Goal: Answer question/provide support: Share knowledge or assist other users

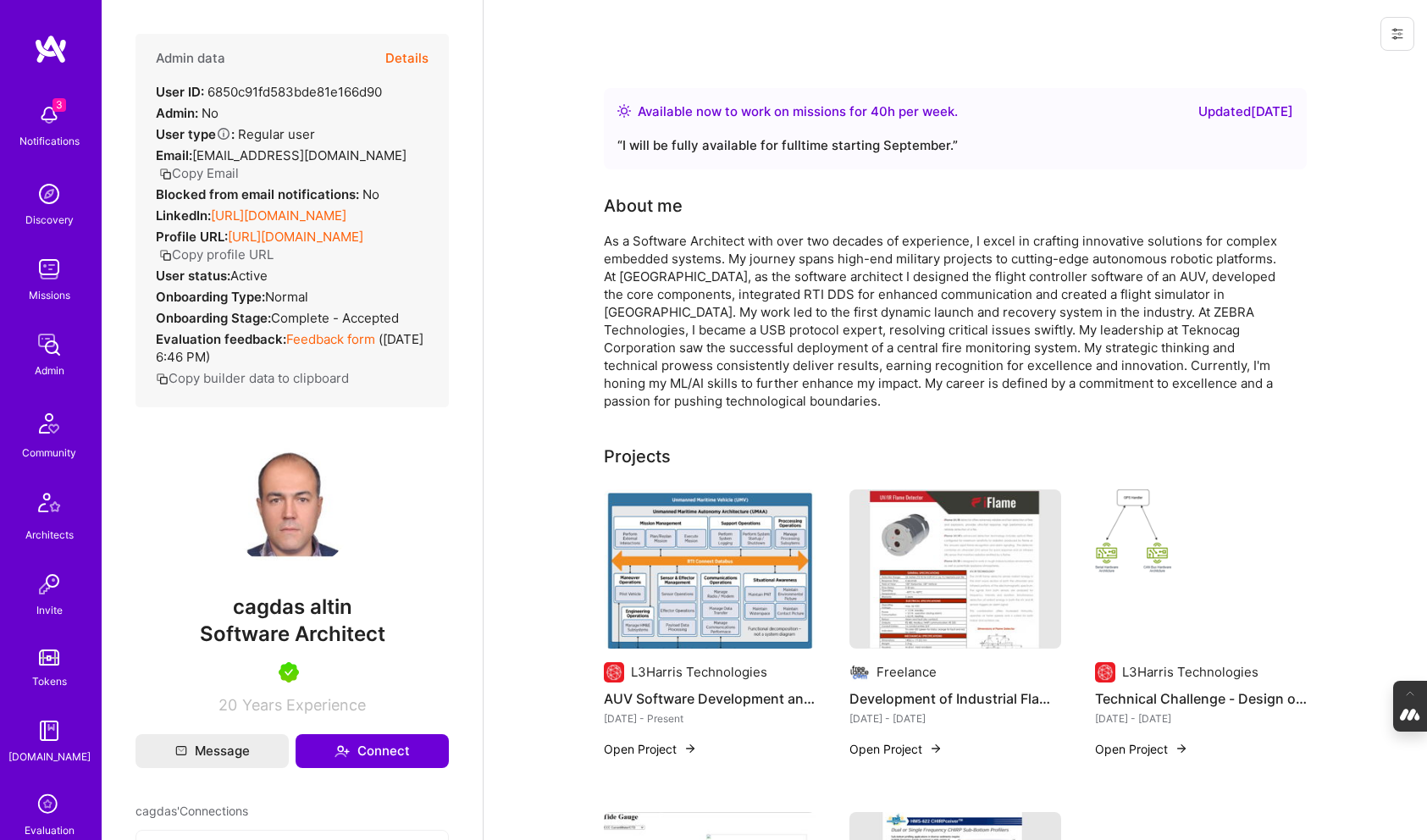
click at [410, 58] on button "Details" at bounding box center [407, 58] width 43 height 49
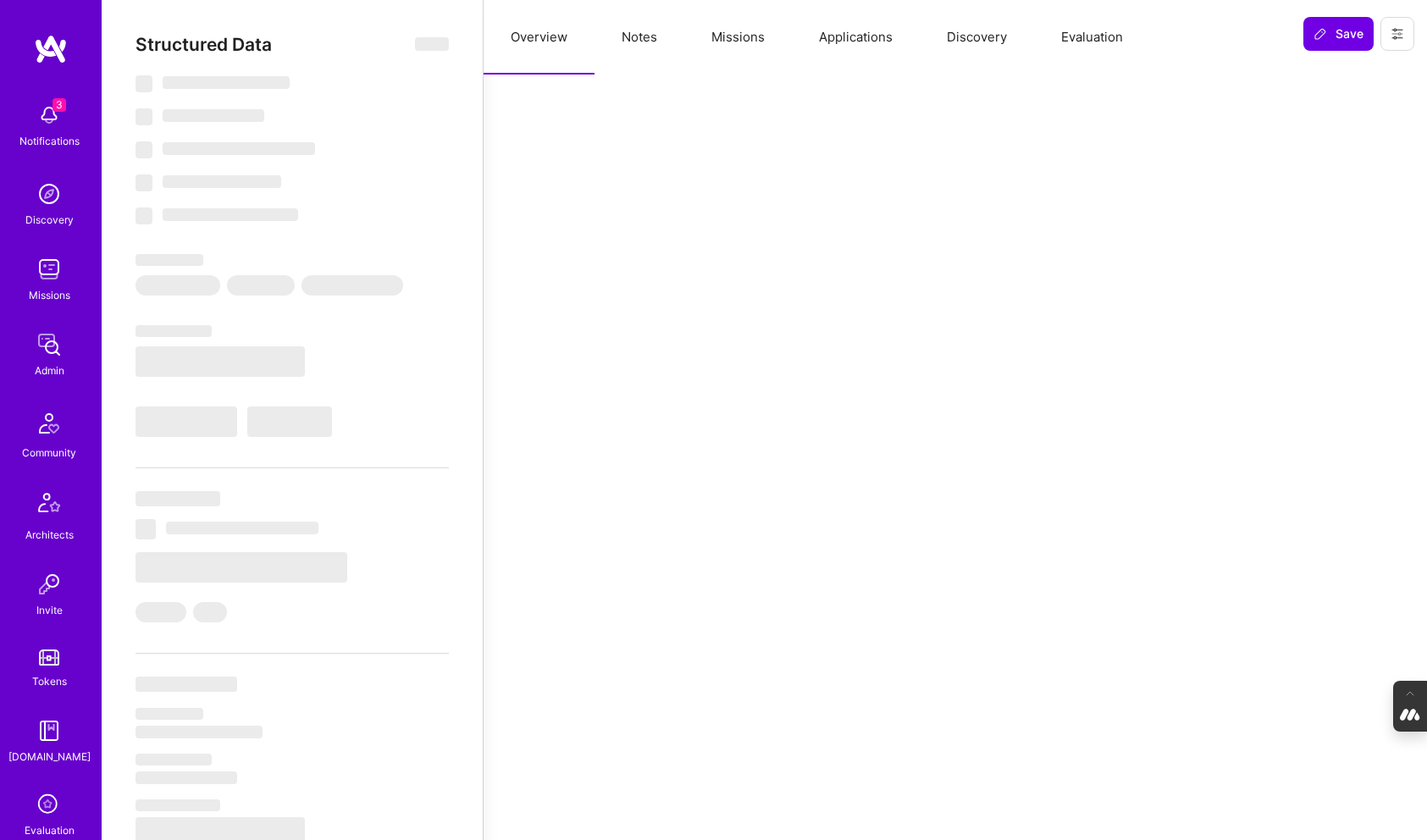
click at [1075, 41] on button "Evaluation" at bounding box center [1091, 37] width 116 height 75
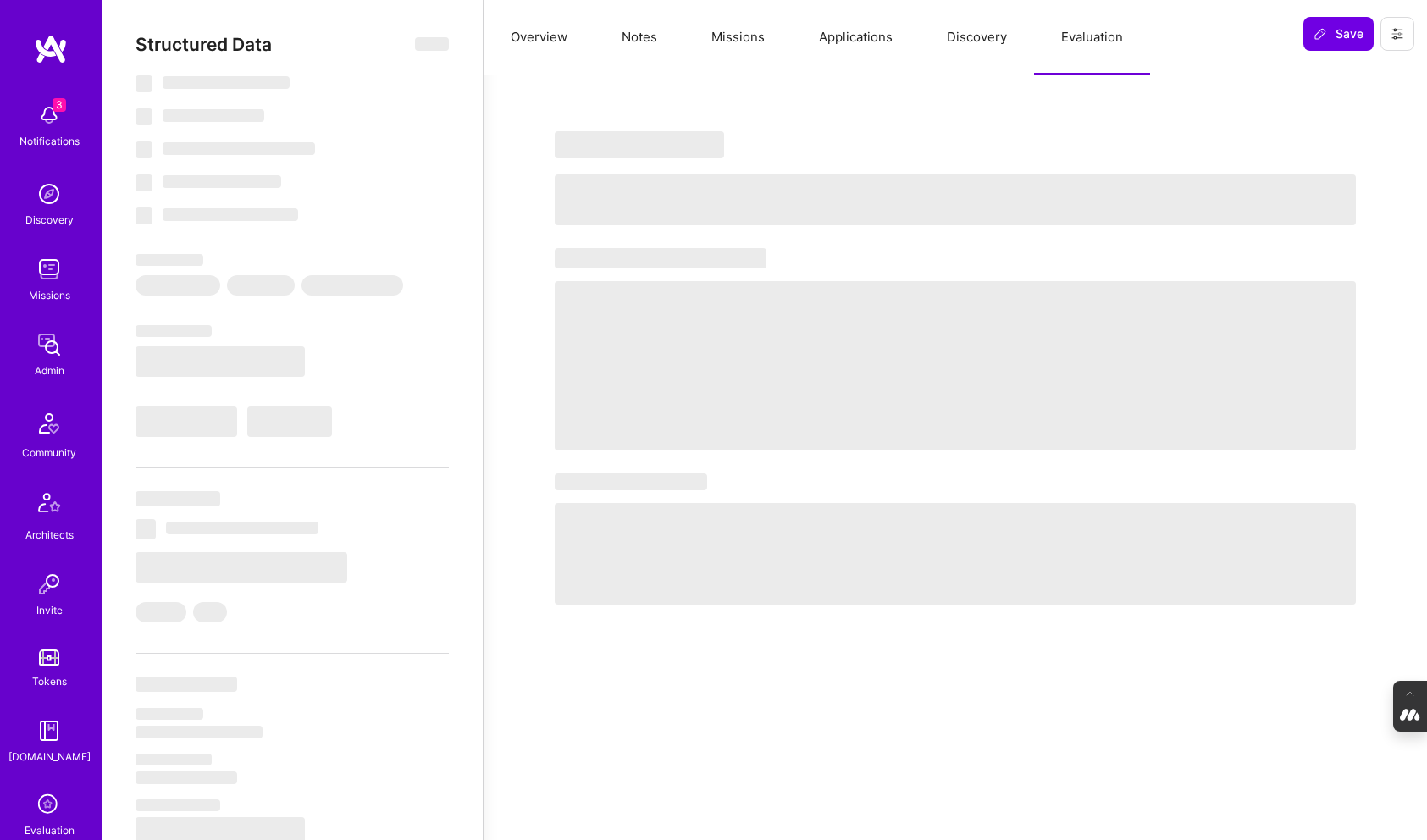
select select "Right Now"
select select "5"
select select "4"
select select "7"
select select "6"
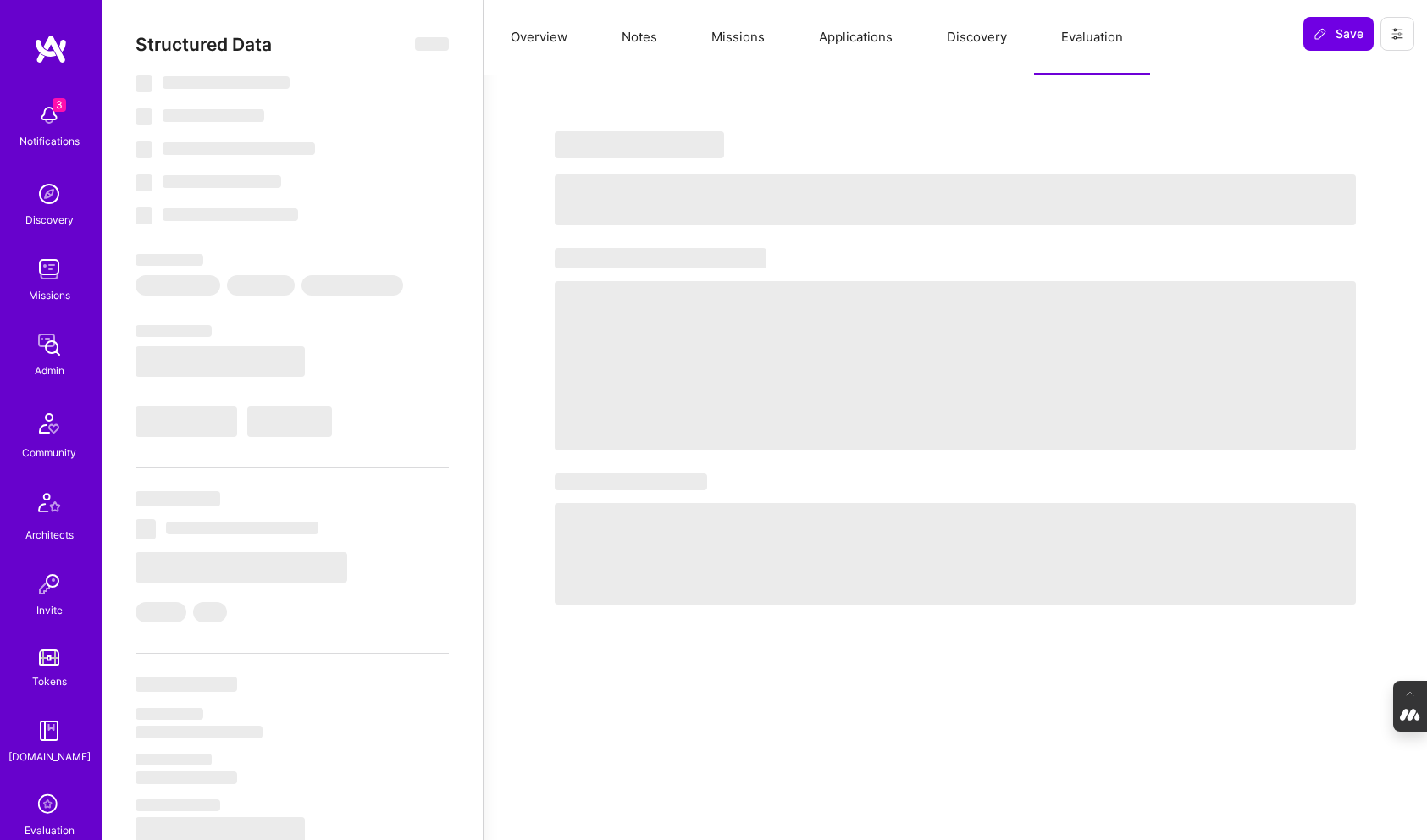
select select "US"
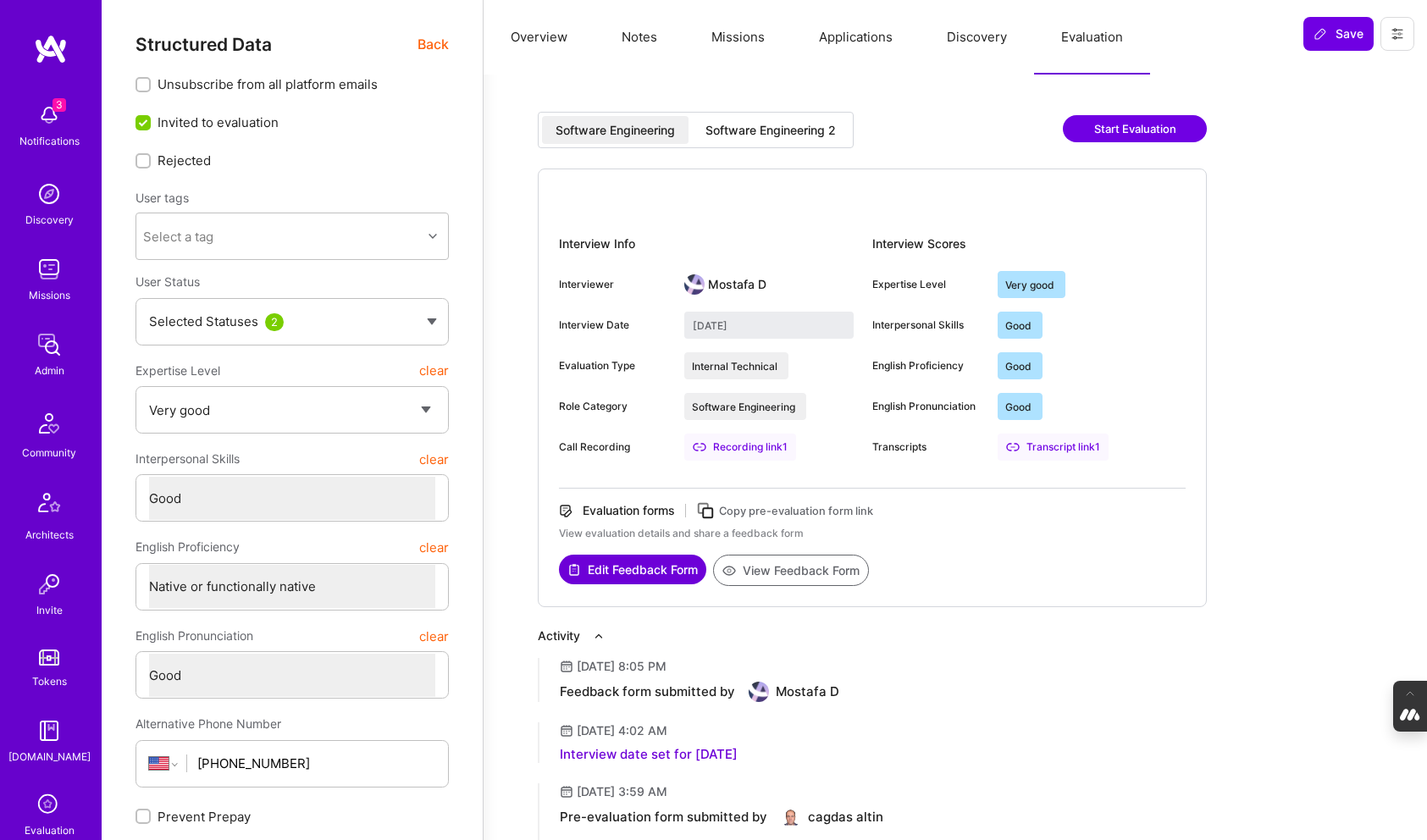
click at [796, 122] on div "Software Engineering 2" at bounding box center [770, 130] width 130 height 17
type input "August 25, 2025"
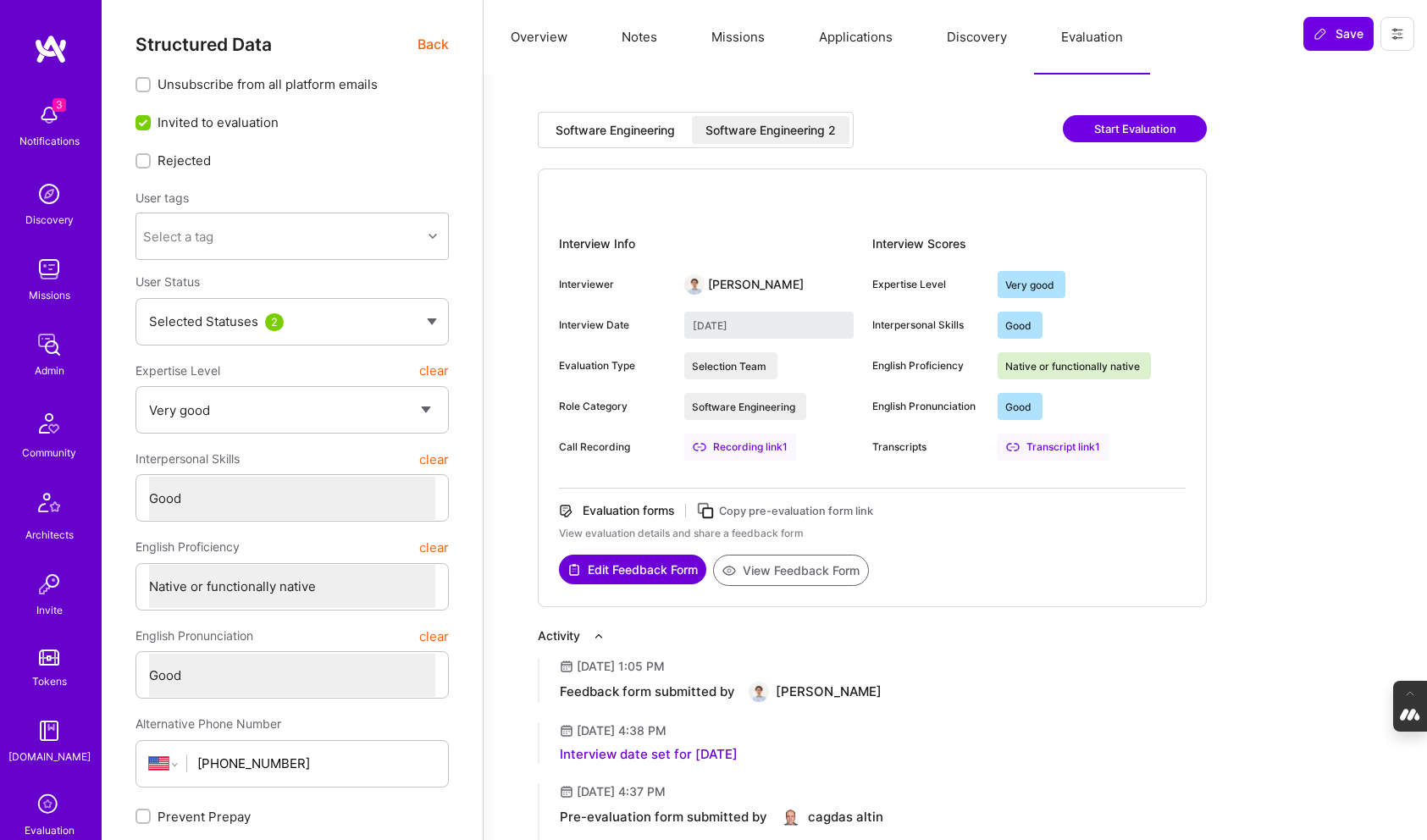
click at [761, 564] on button "View Feedback Form" at bounding box center [790, 570] width 156 height 31
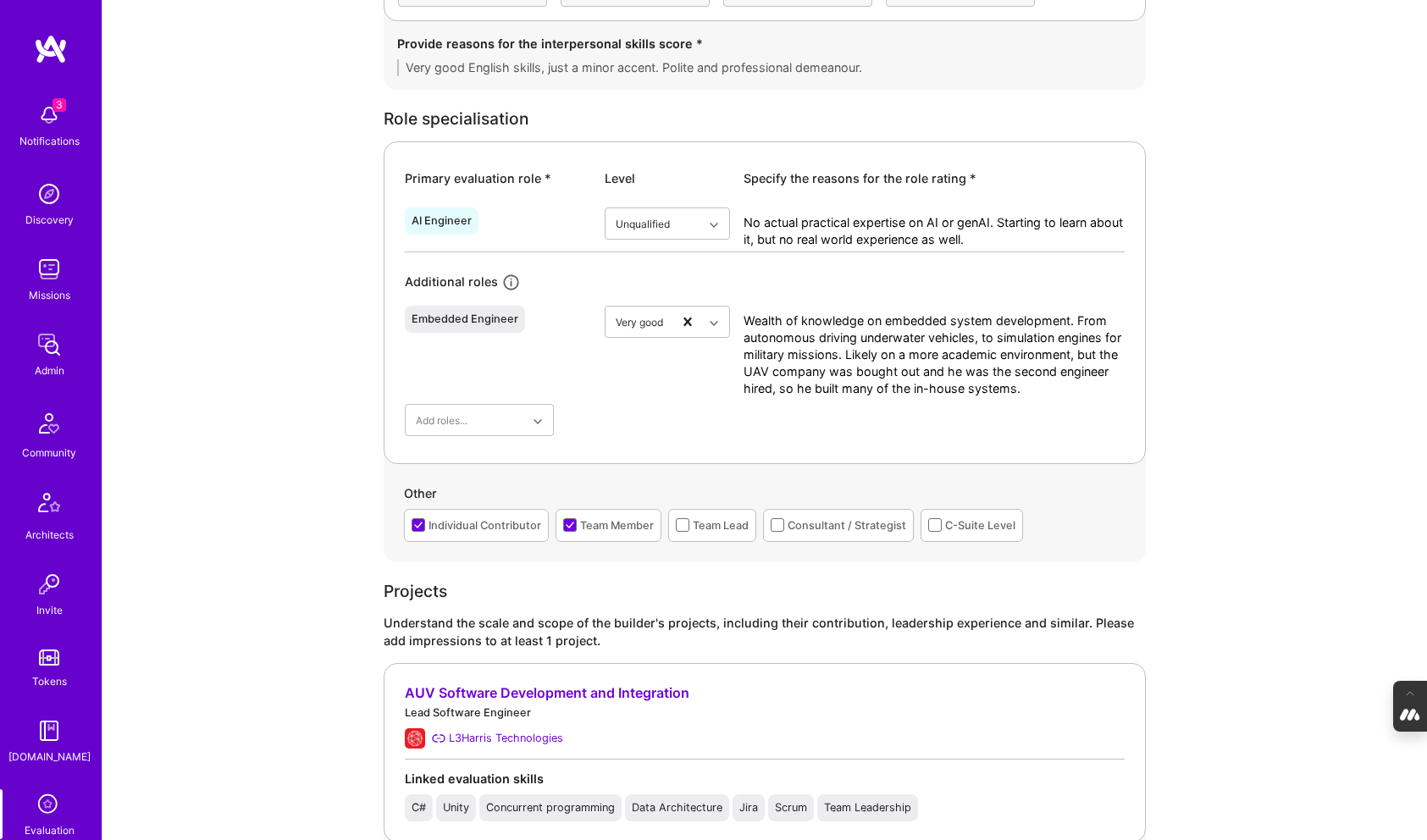
scroll to position [701, 0]
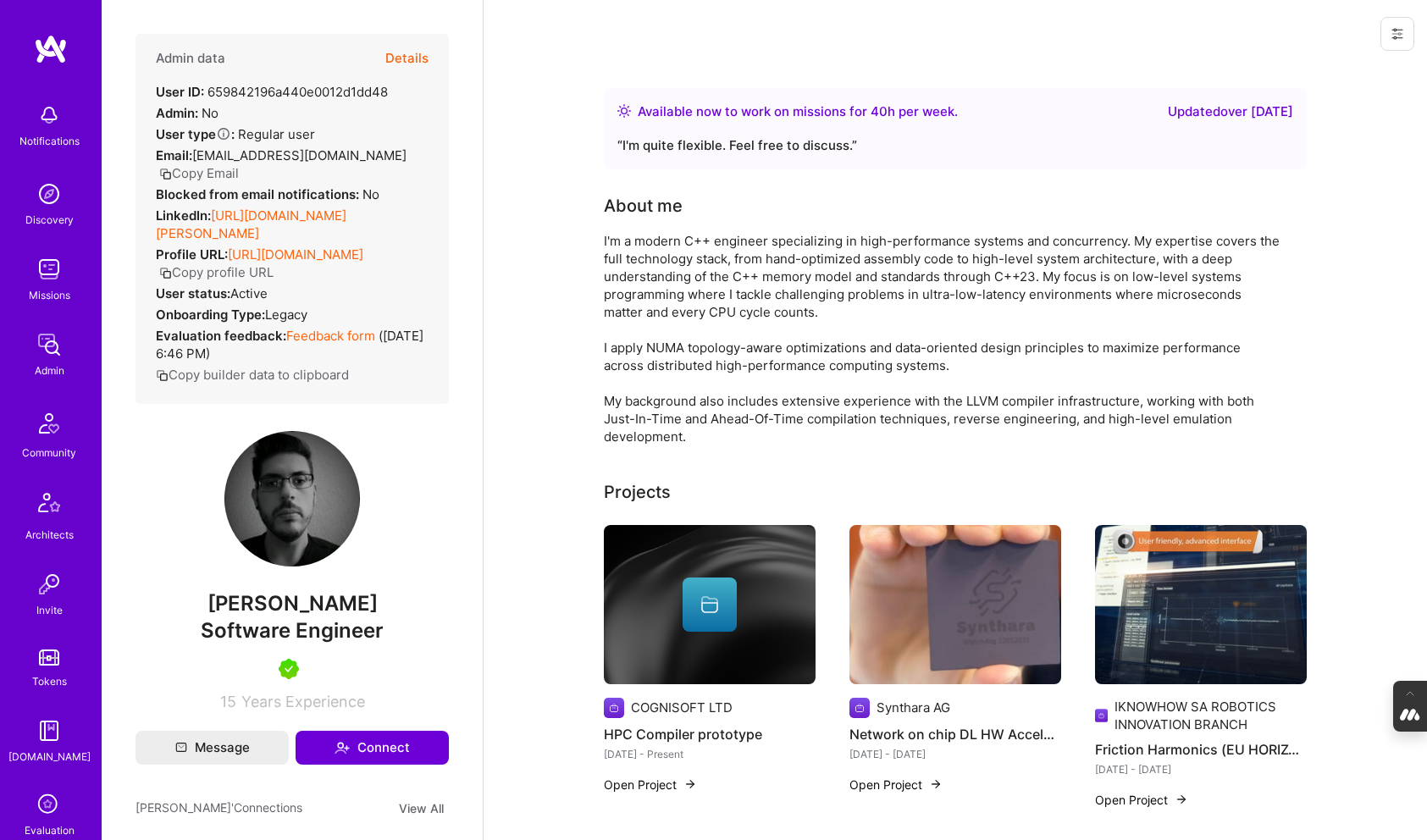
click at [409, 53] on button "Details" at bounding box center [407, 58] width 43 height 49
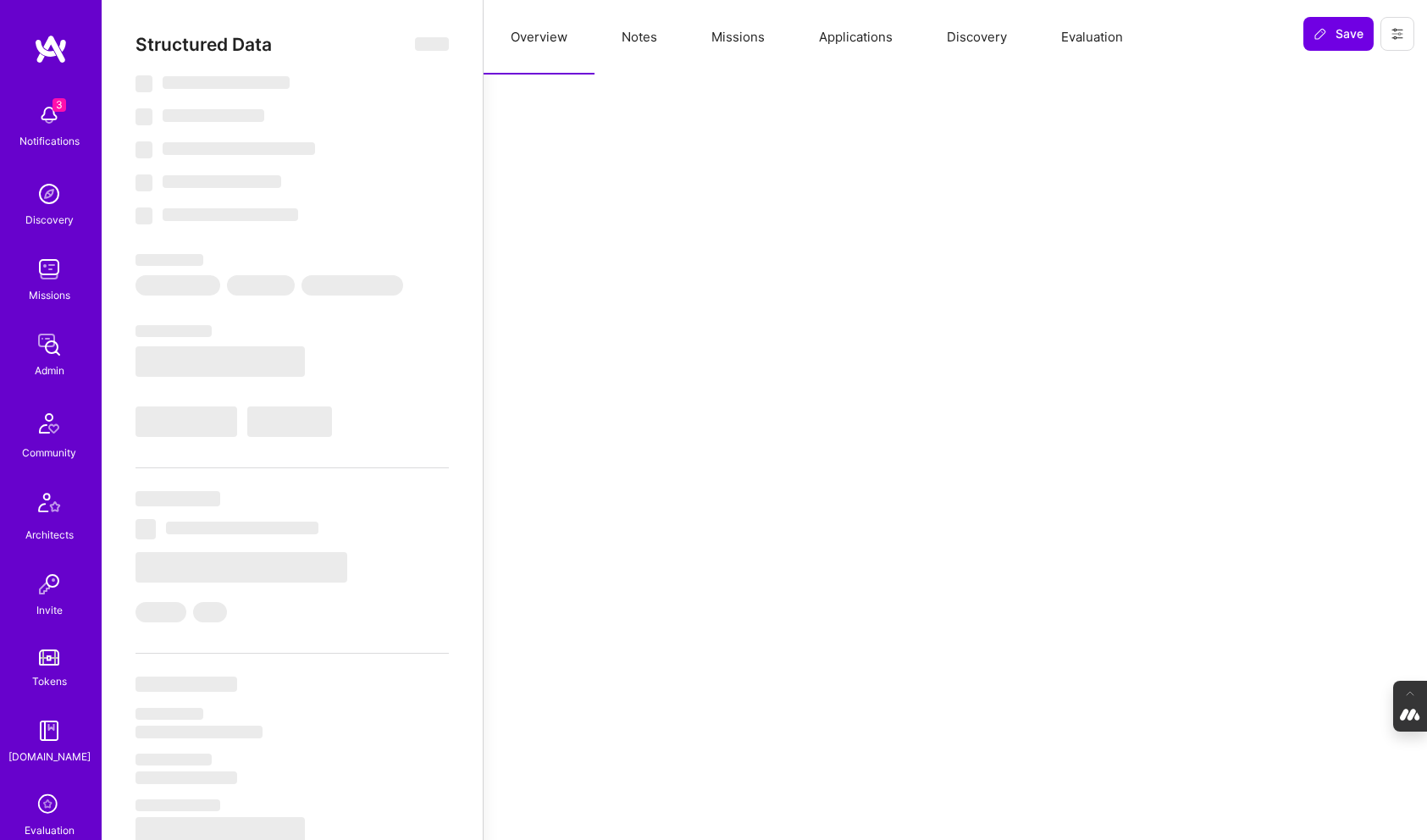
click at [1081, 44] on button "Evaluation" at bounding box center [1091, 37] width 116 height 75
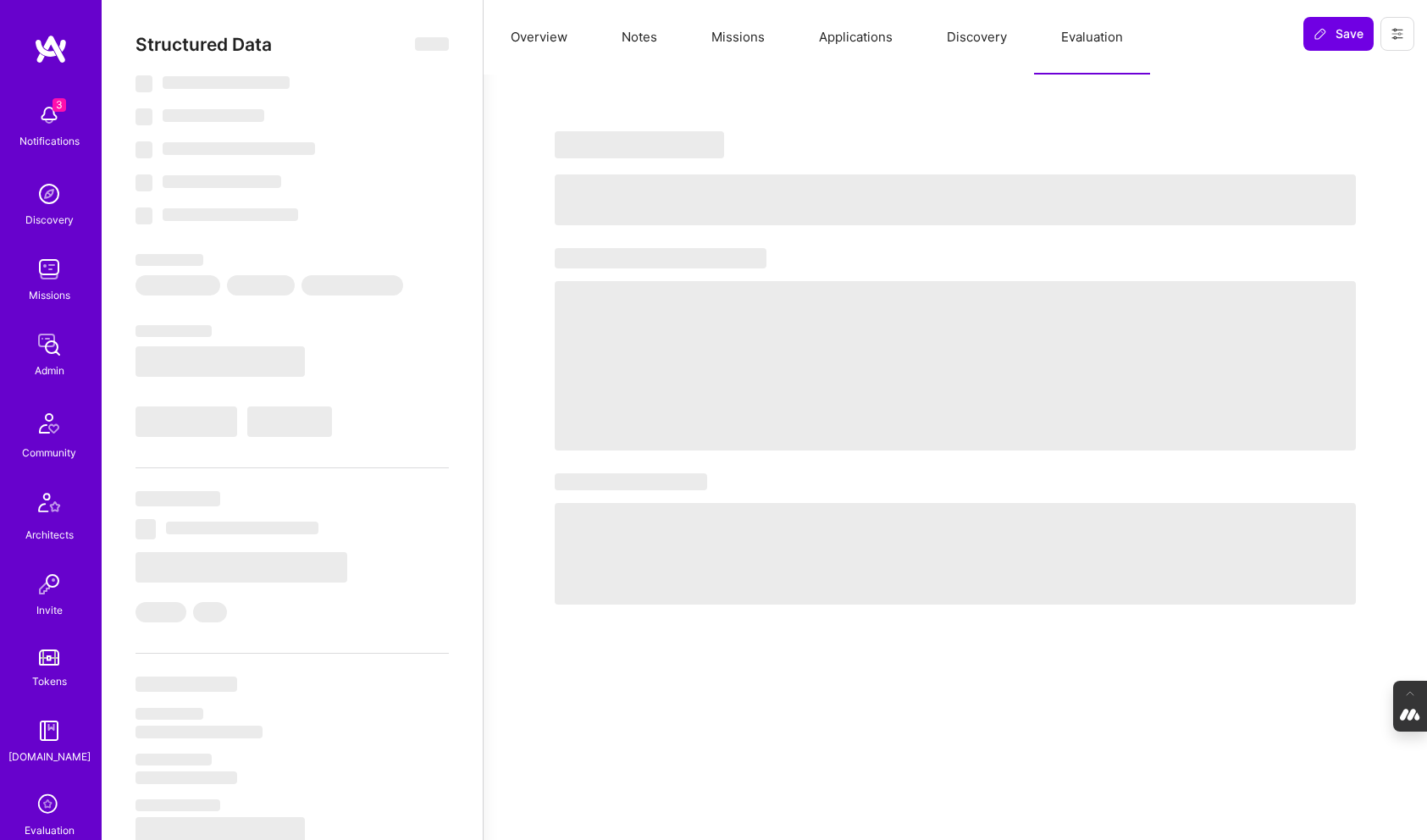
select select "Right Now"
select select "7"
select select "4"
select select "6"
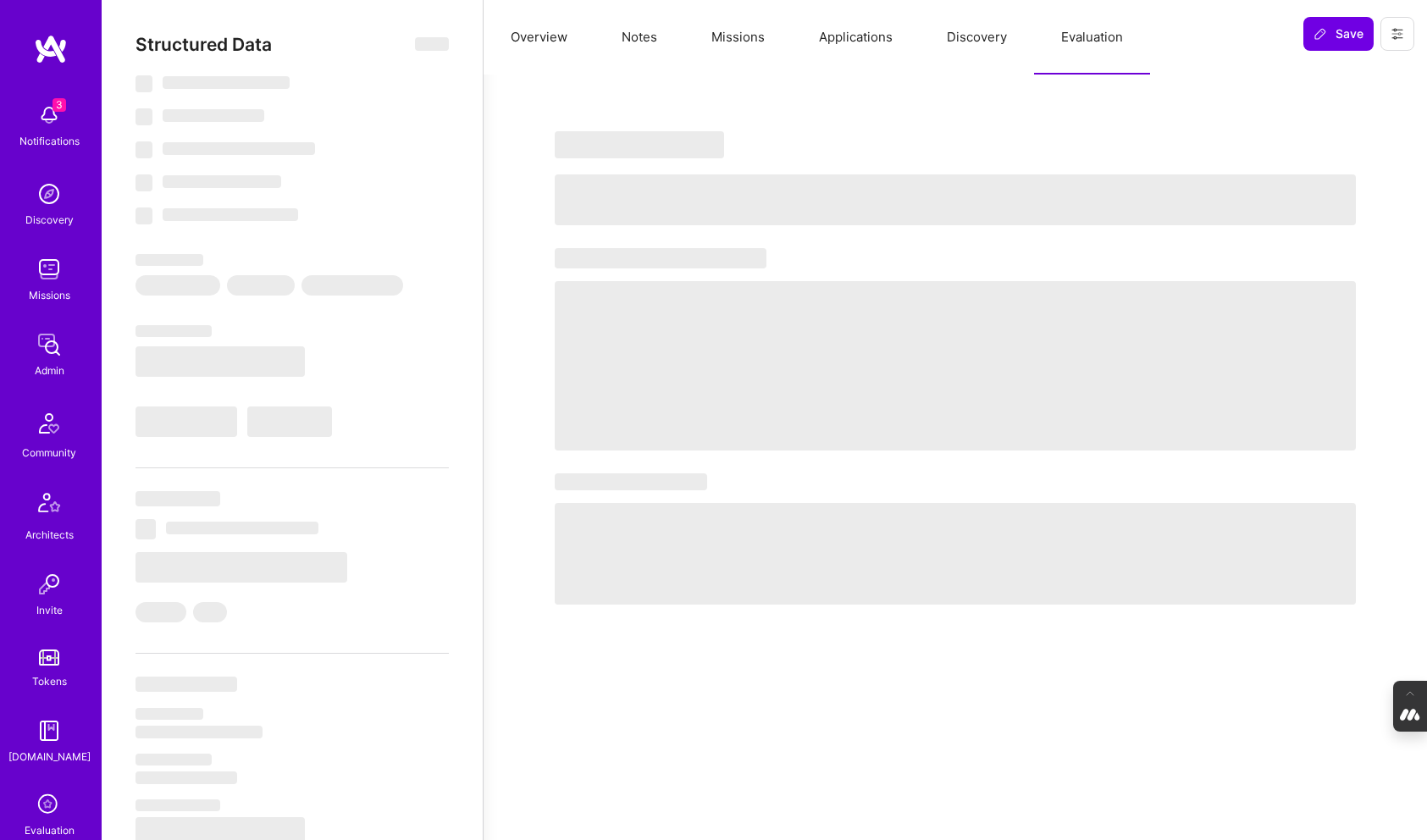
select select "GR"
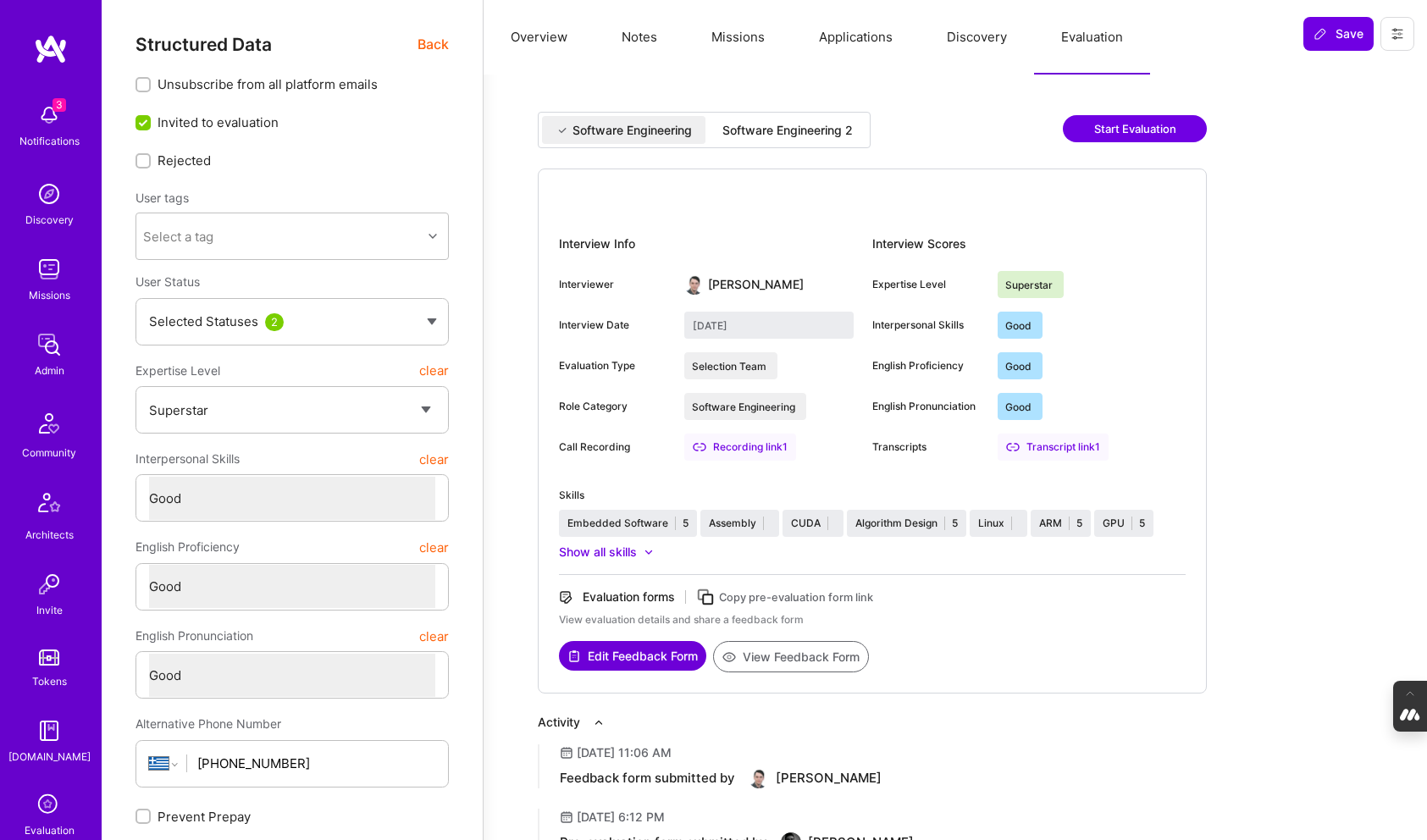
click at [837, 131] on div "Software Engineering 2" at bounding box center [788, 130] width 130 height 17
type input "August 22, 2025"
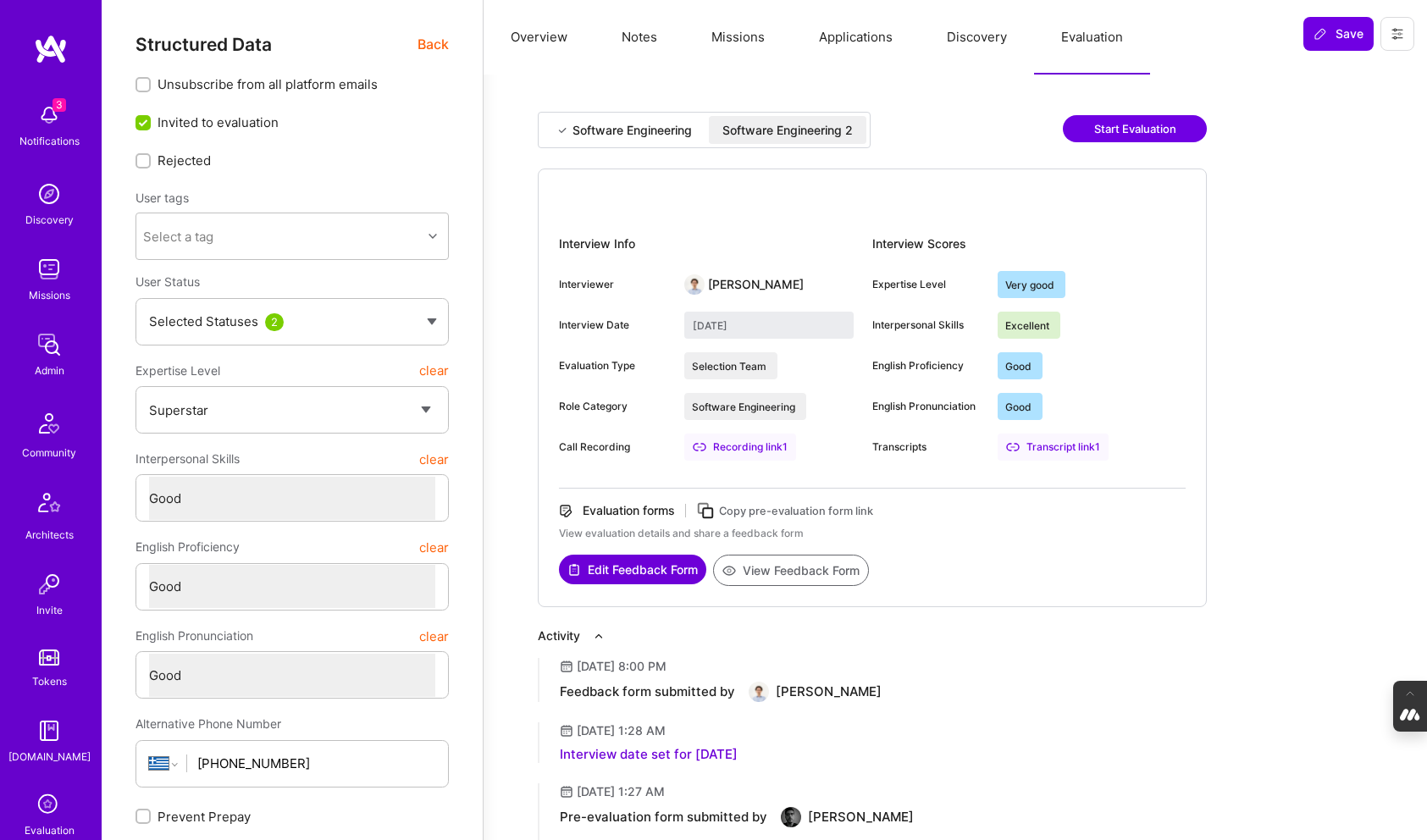
click at [784, 559] on button "View Feedback Form" at bounding box center [790, 570] width 156 height 31
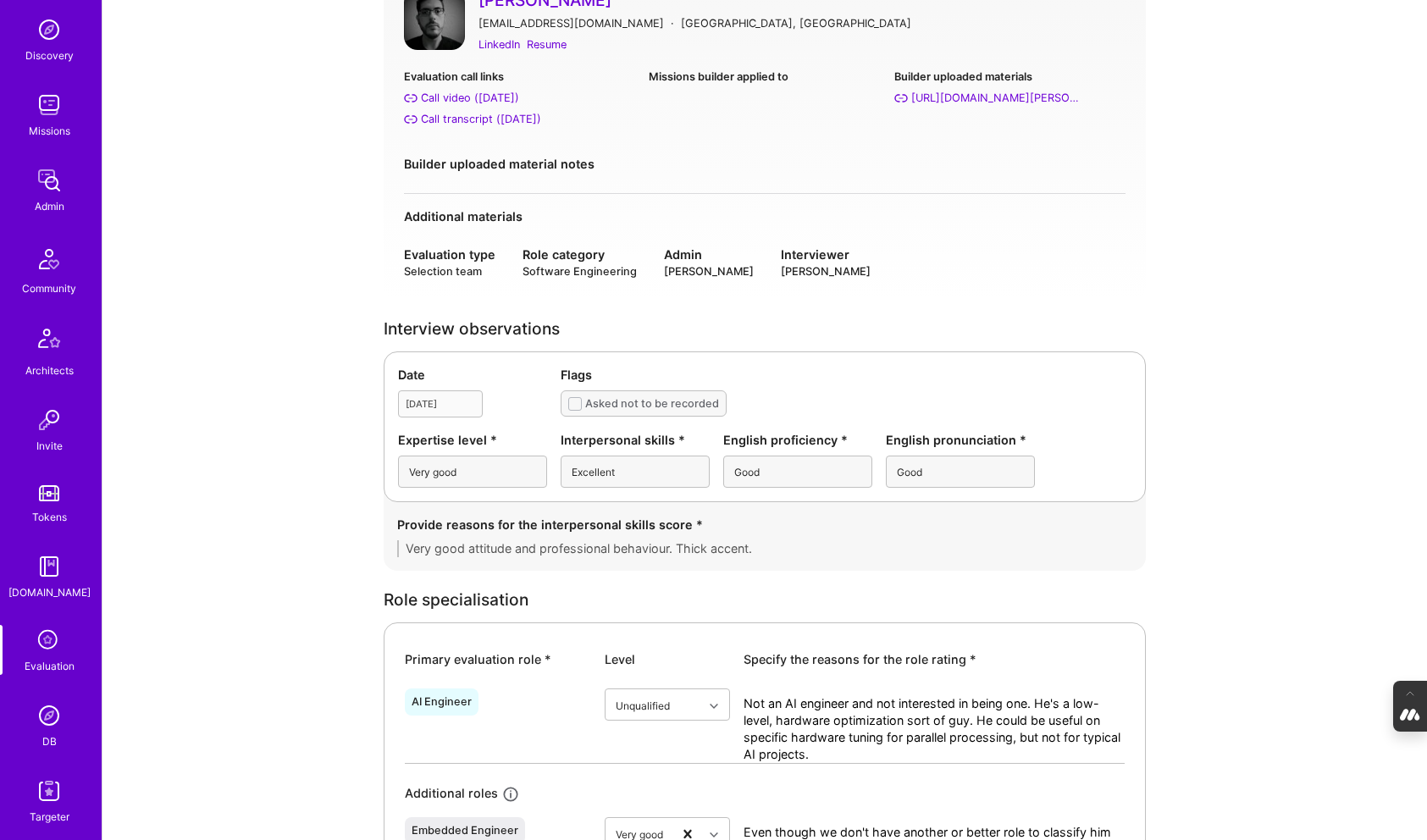
scroll to position [167, 0]
click at [43, 731] on div "DB" at bounding box center [50, 739] width 15 height 17
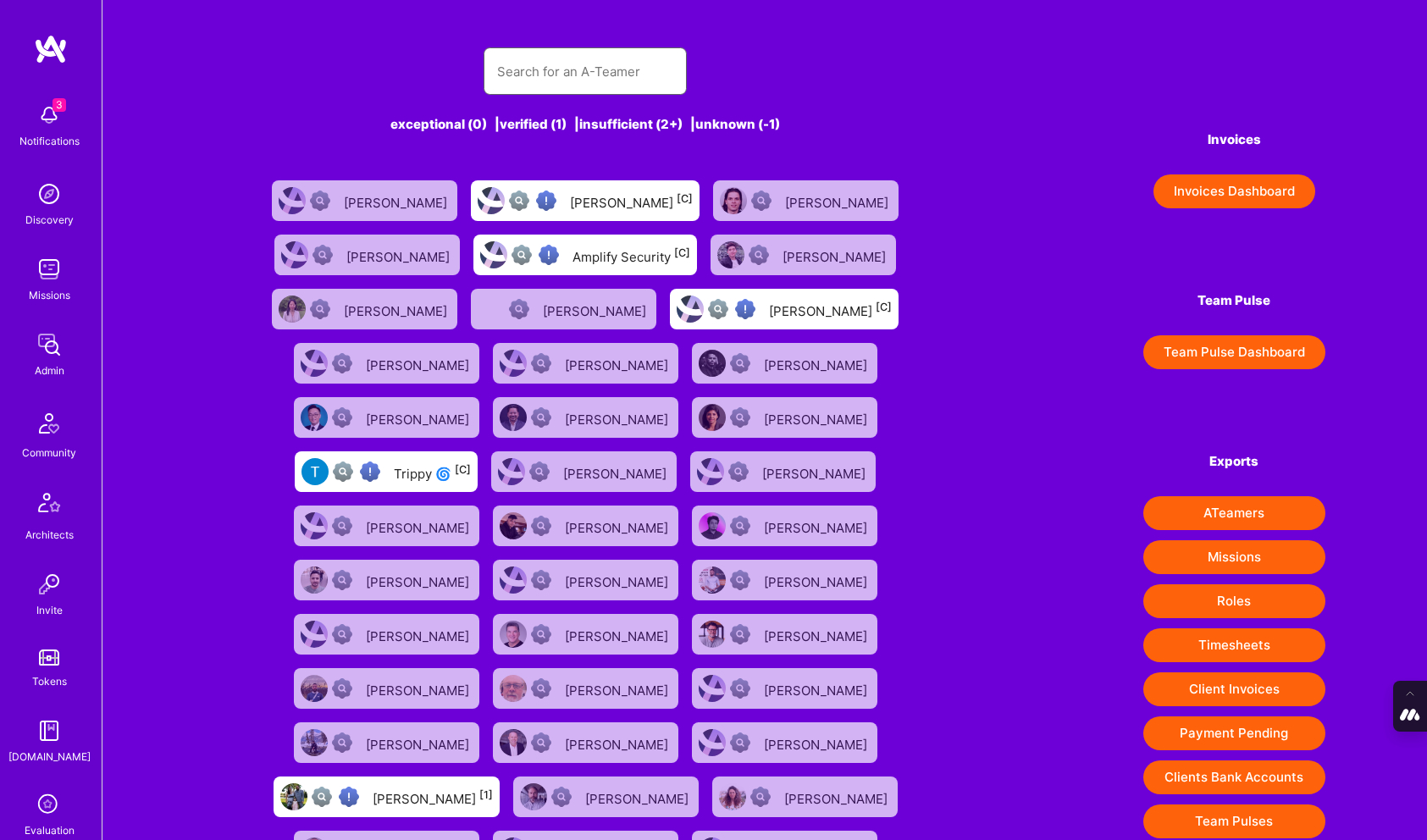
click at [515, 74] on input "text" at bounding box center [585, 71] width 177 height 43
paste input "[EMAIL_ADDRESS][DOMAIN_NAME]"
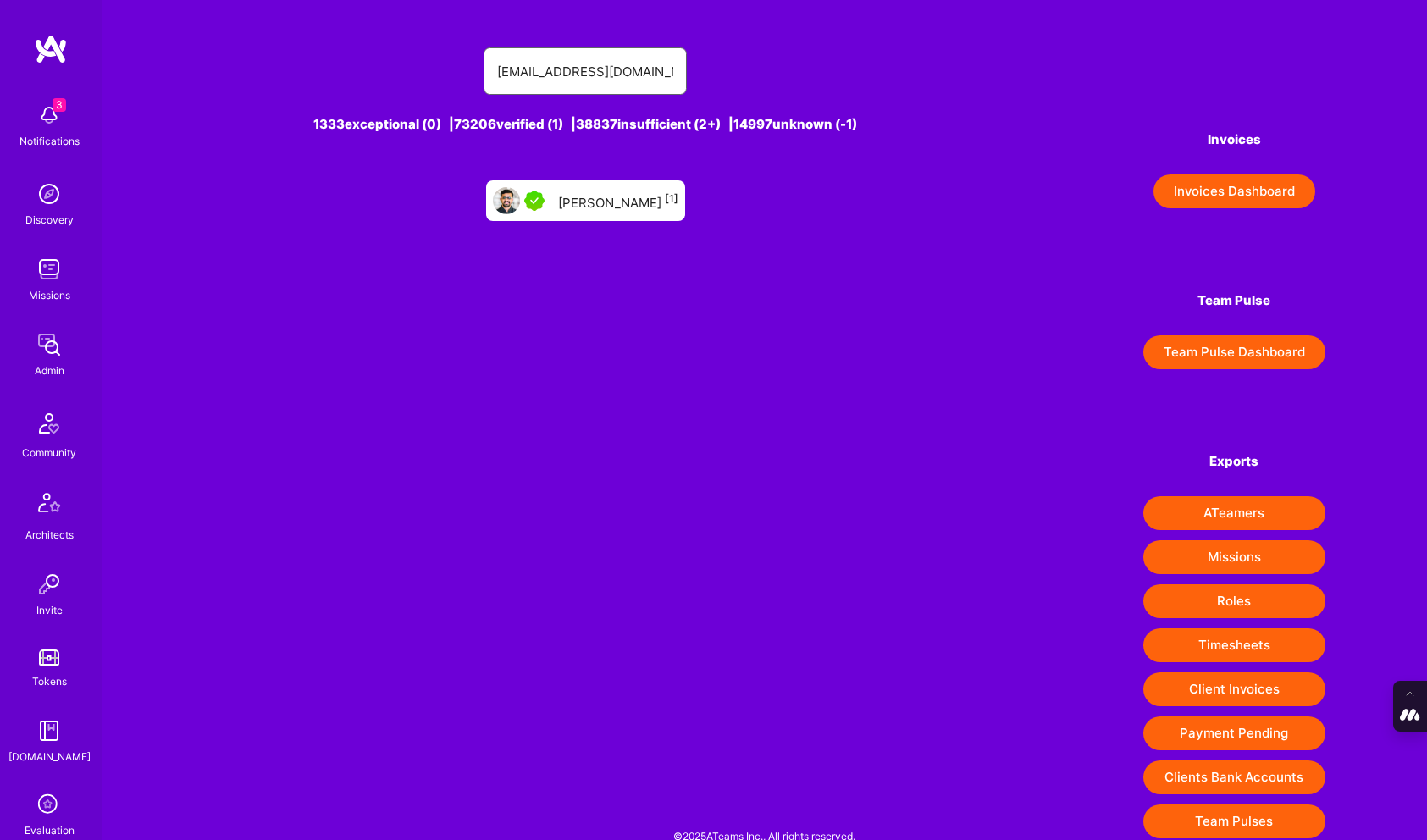
type input "[EMAIL_ADDRESS][DOMAIN_NAME]"
click at [604, 193] on div "[PERSON_NAME] [1]" at bounding box center [618, 200] width 120 height 22
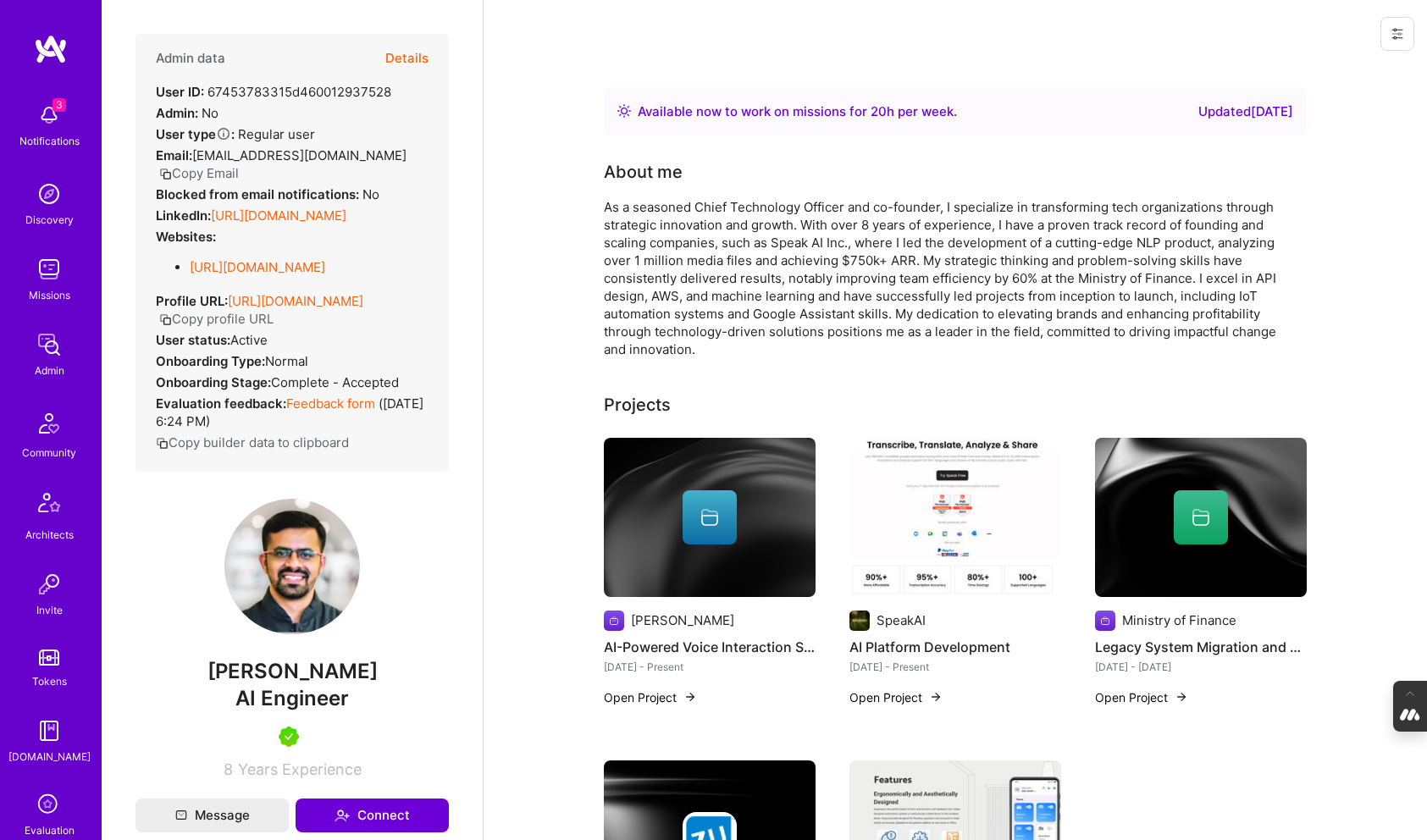
click at [409, 57] on button "Details" at bounding box center [407, 58] width 43 height 49
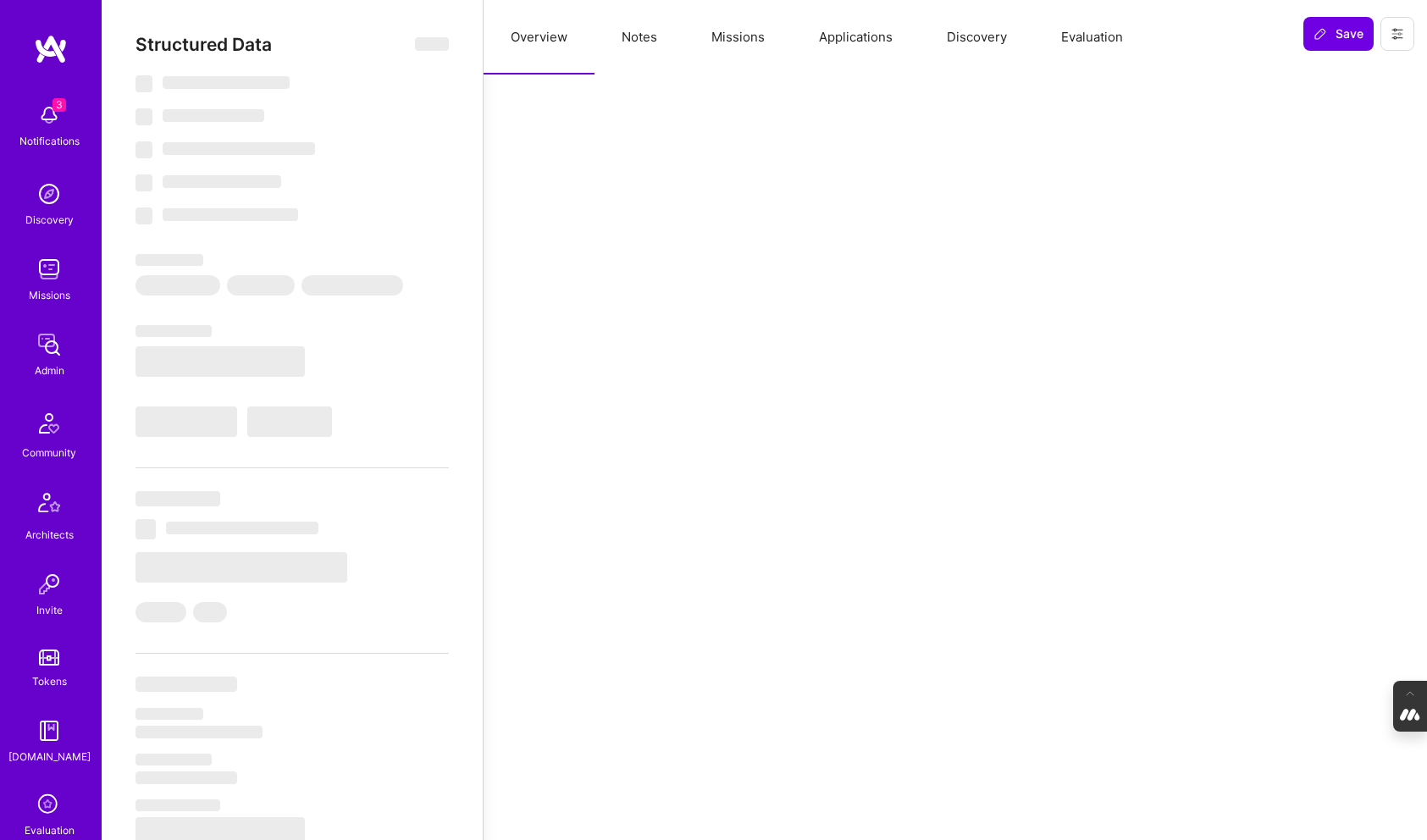
click at [668, 38] on button "Notes" at bounding box center [639, 37] width 90 height 75
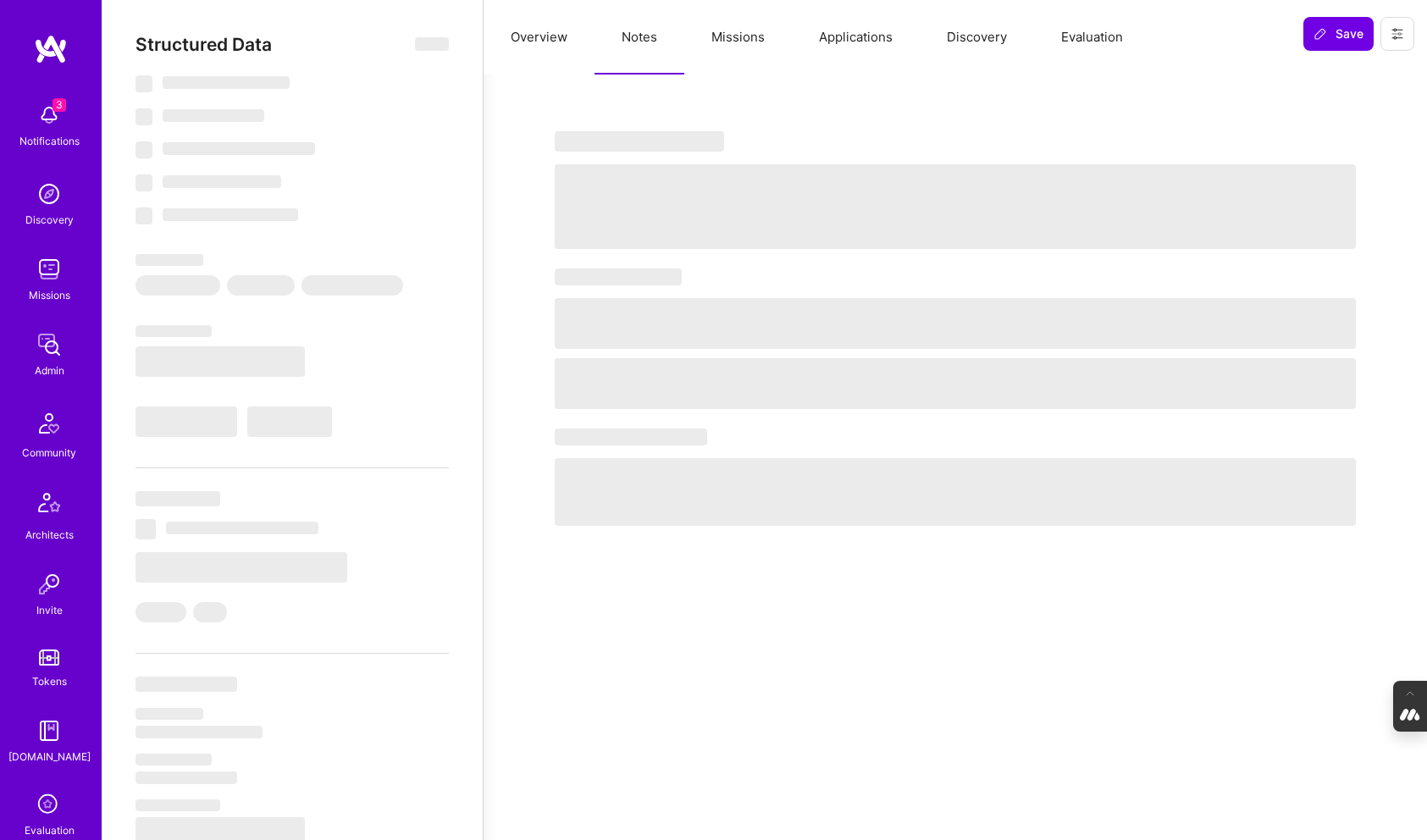
click at [732, 38] on button "Missions" at bounding box center [738, 37] width 108 height 75
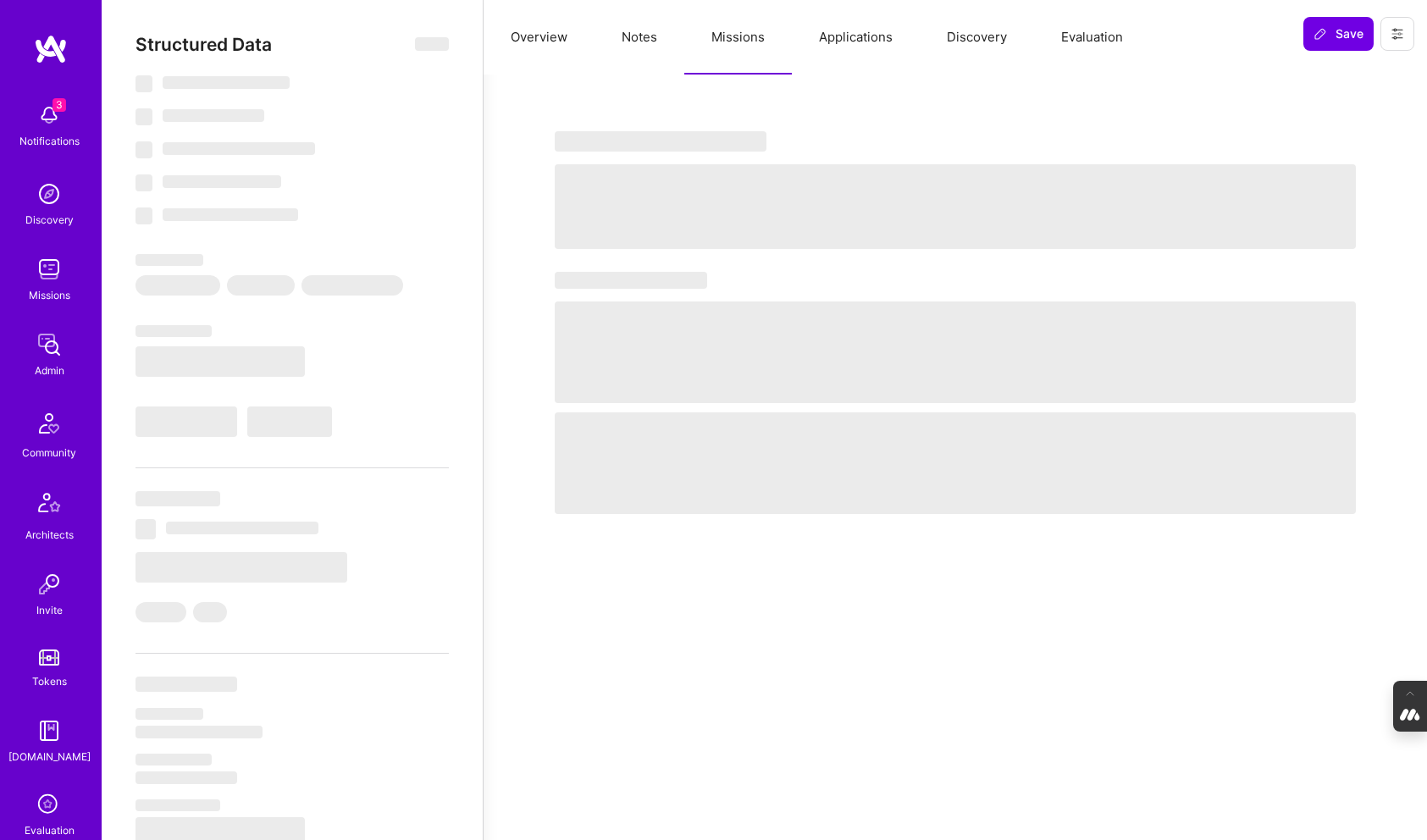
select select "Right Now"
select select "5"
select select "7"
select select "6"
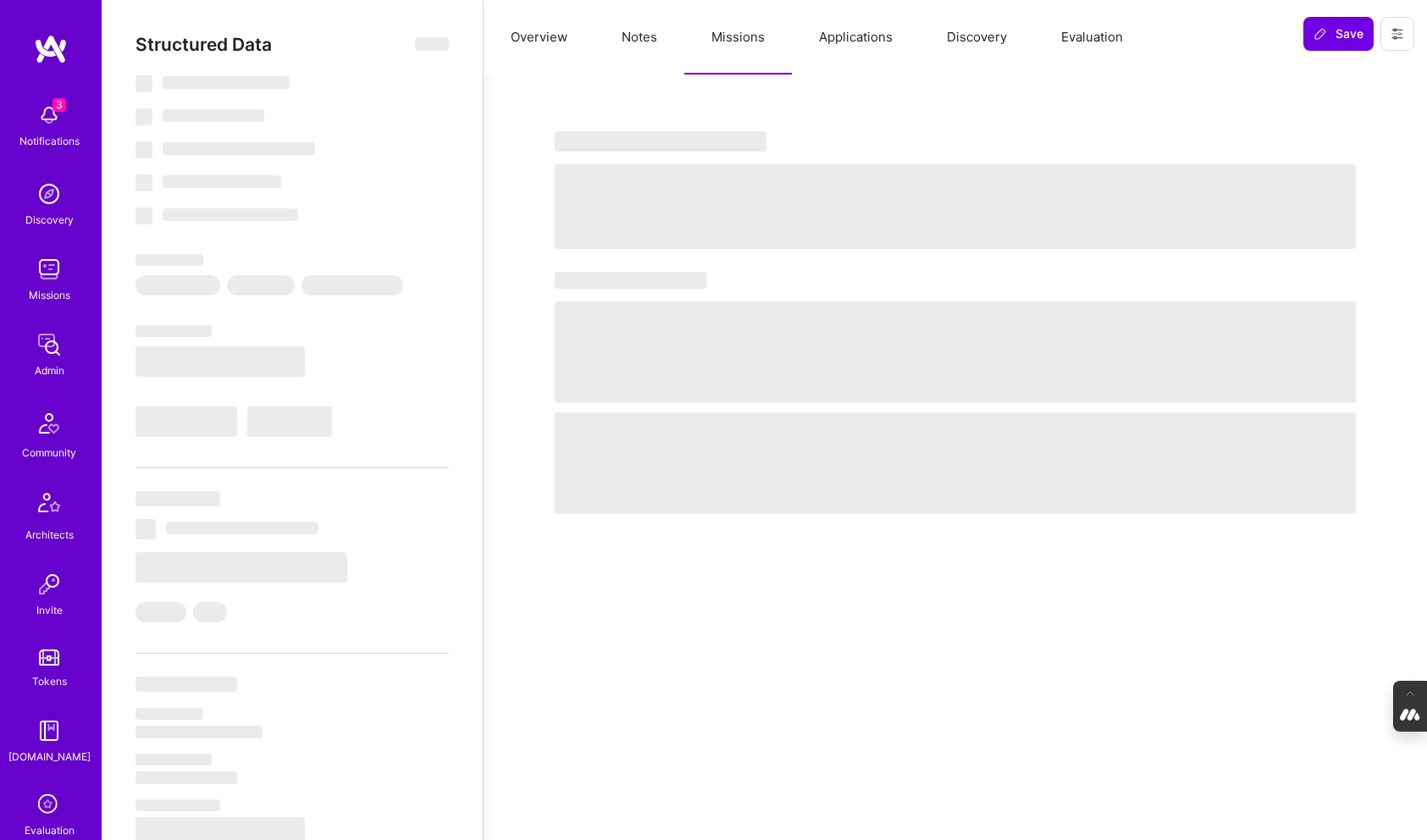
select select "CA"
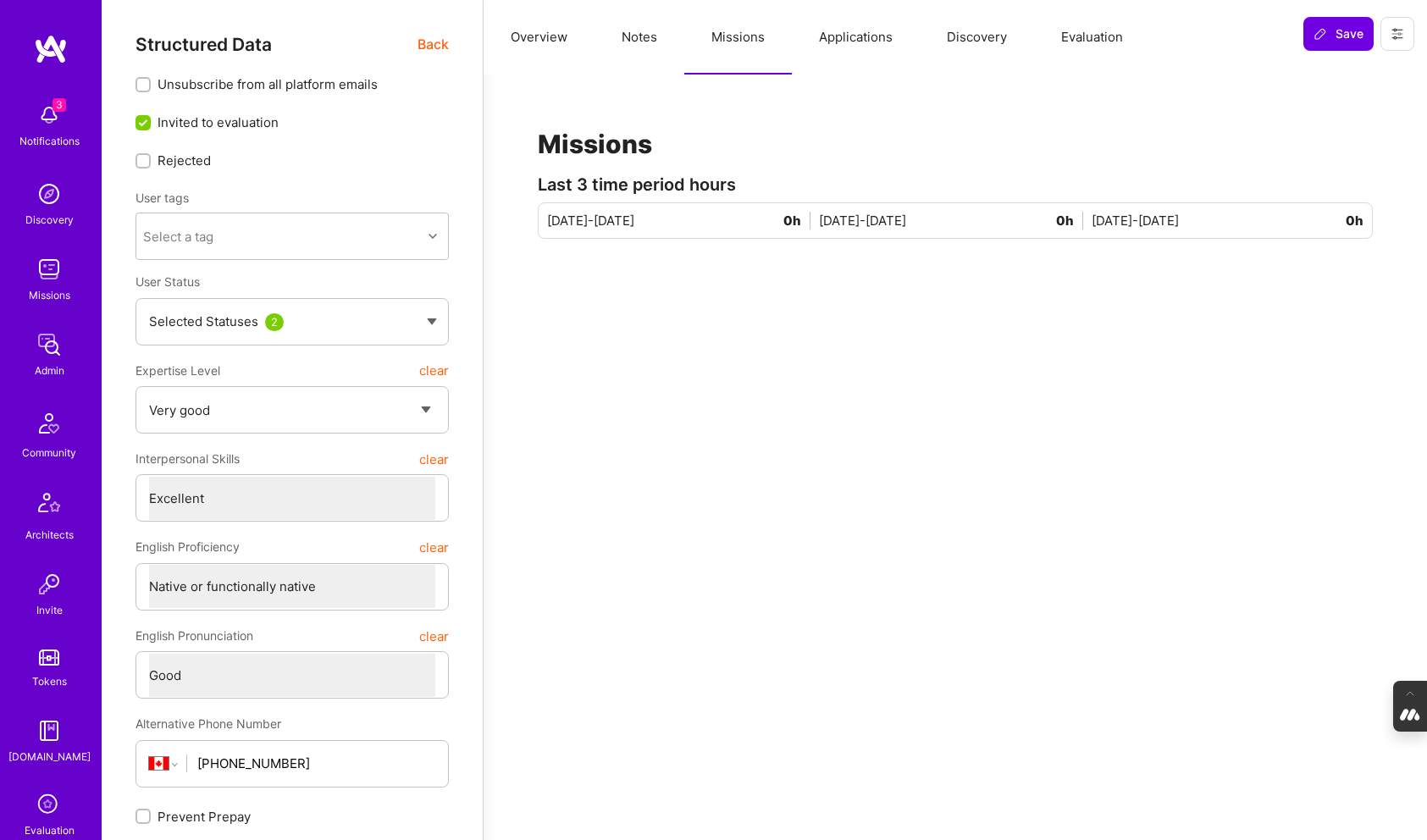
click at [869, 38] on button "Applications" at bounding box center [856, 37] width 128 height 75
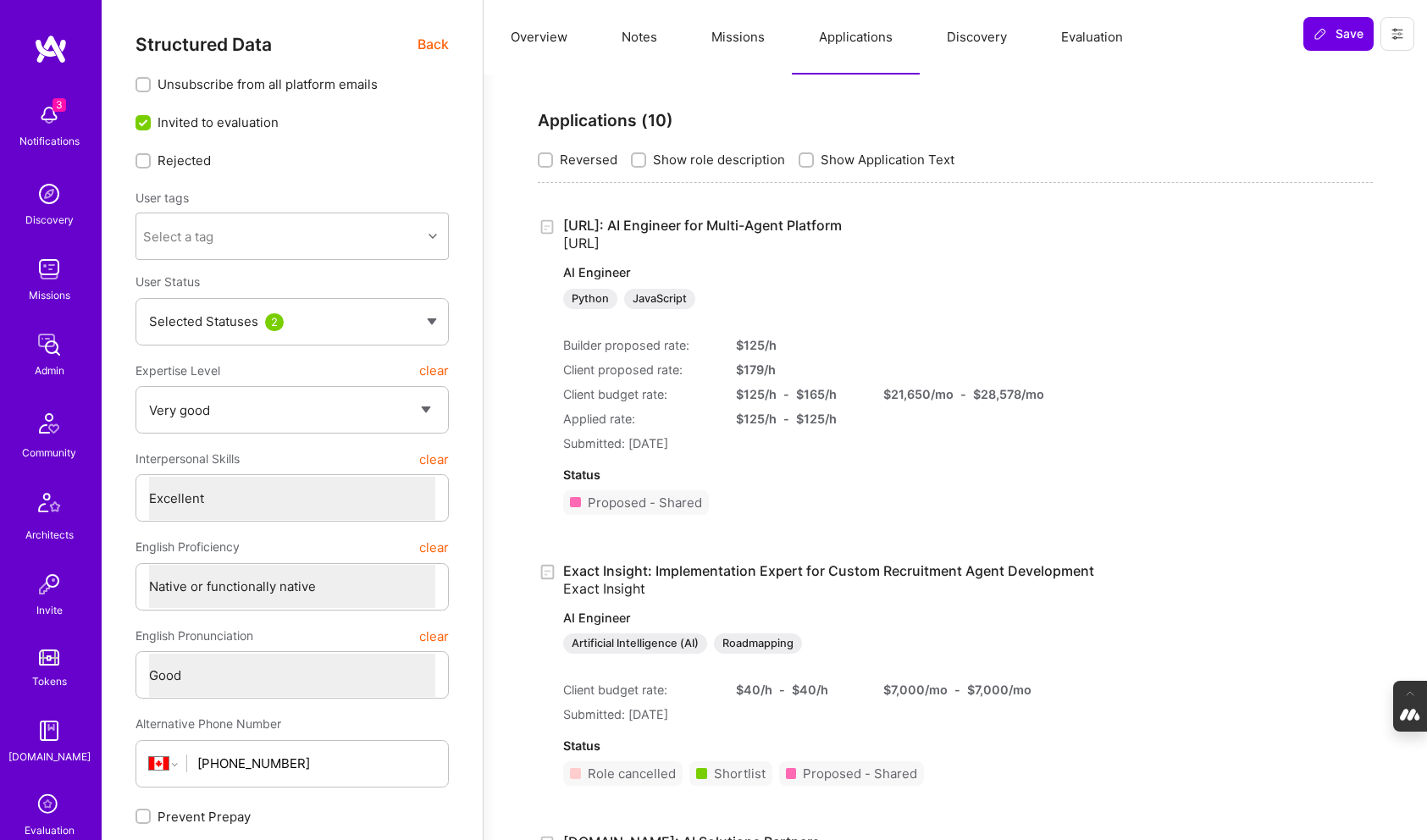
click at [983, 40] on button "Discovery" at bounding box center [977, 37] width 115 height 75
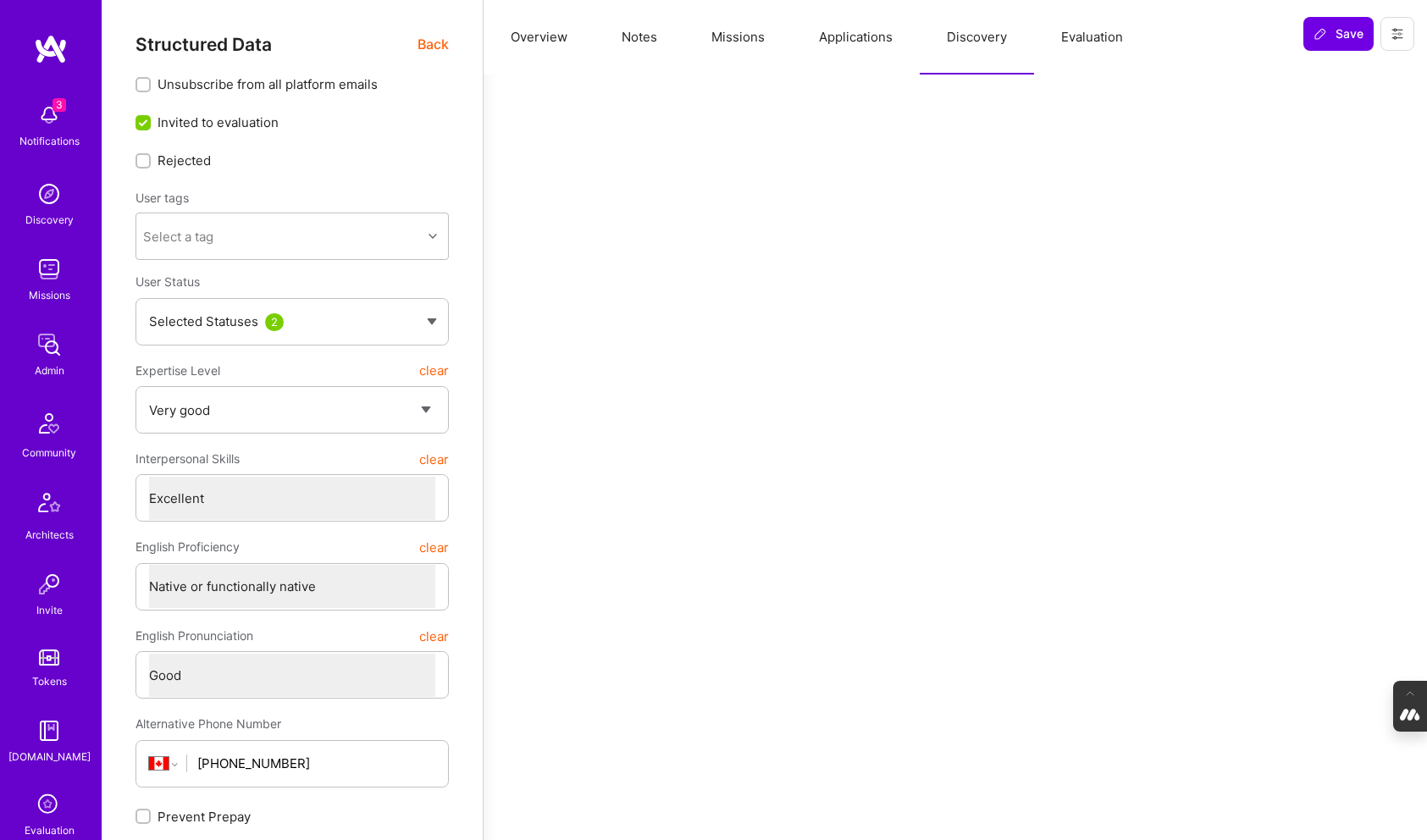
click at [1095, 42] on button "Evaluation" at bounding box center [1091, 37] width 116 height 75
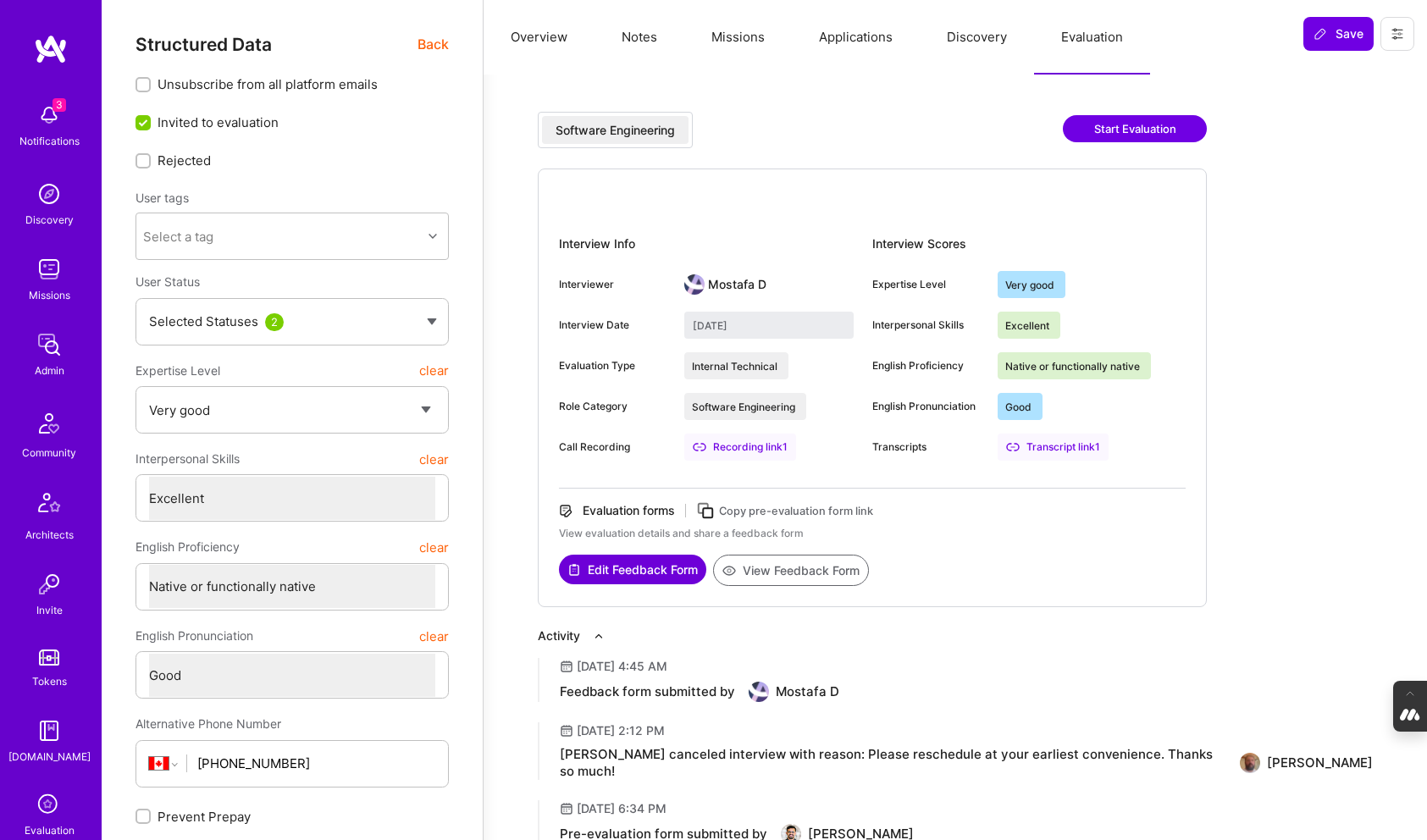
type textarea "x"
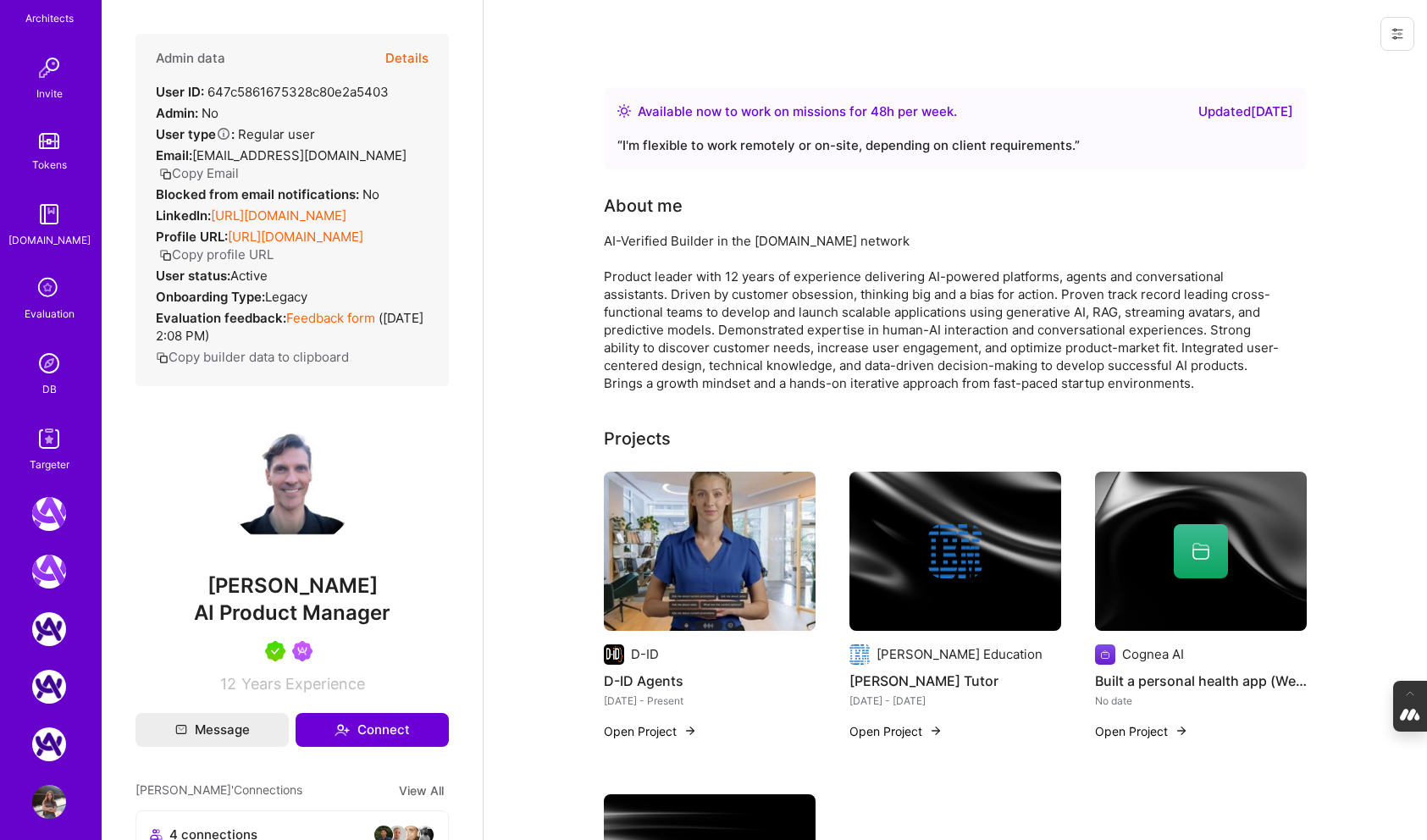
scroll to position [530, 0]
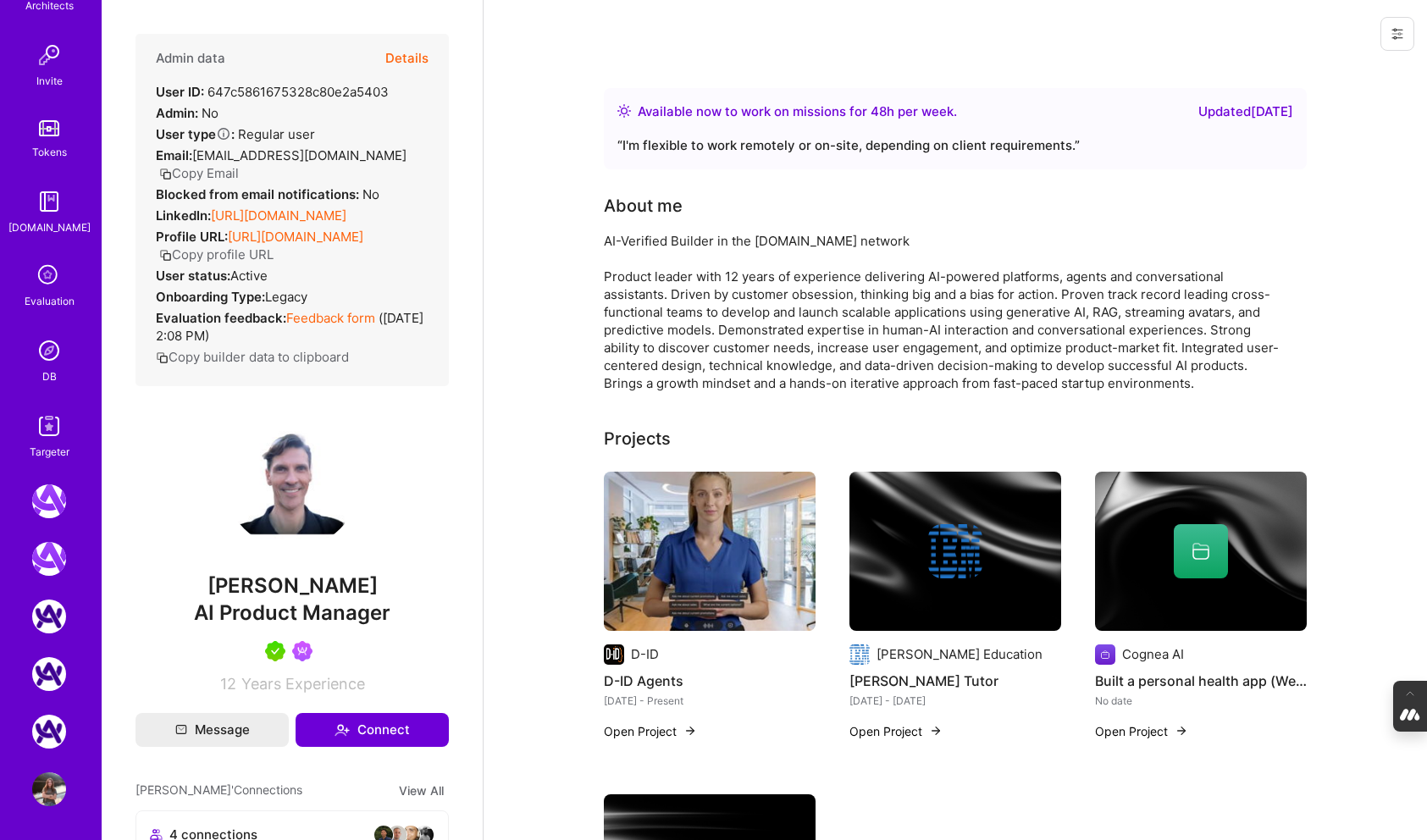
click at [43, 350] on img at bounding box center [49, 350] width 34 height 34
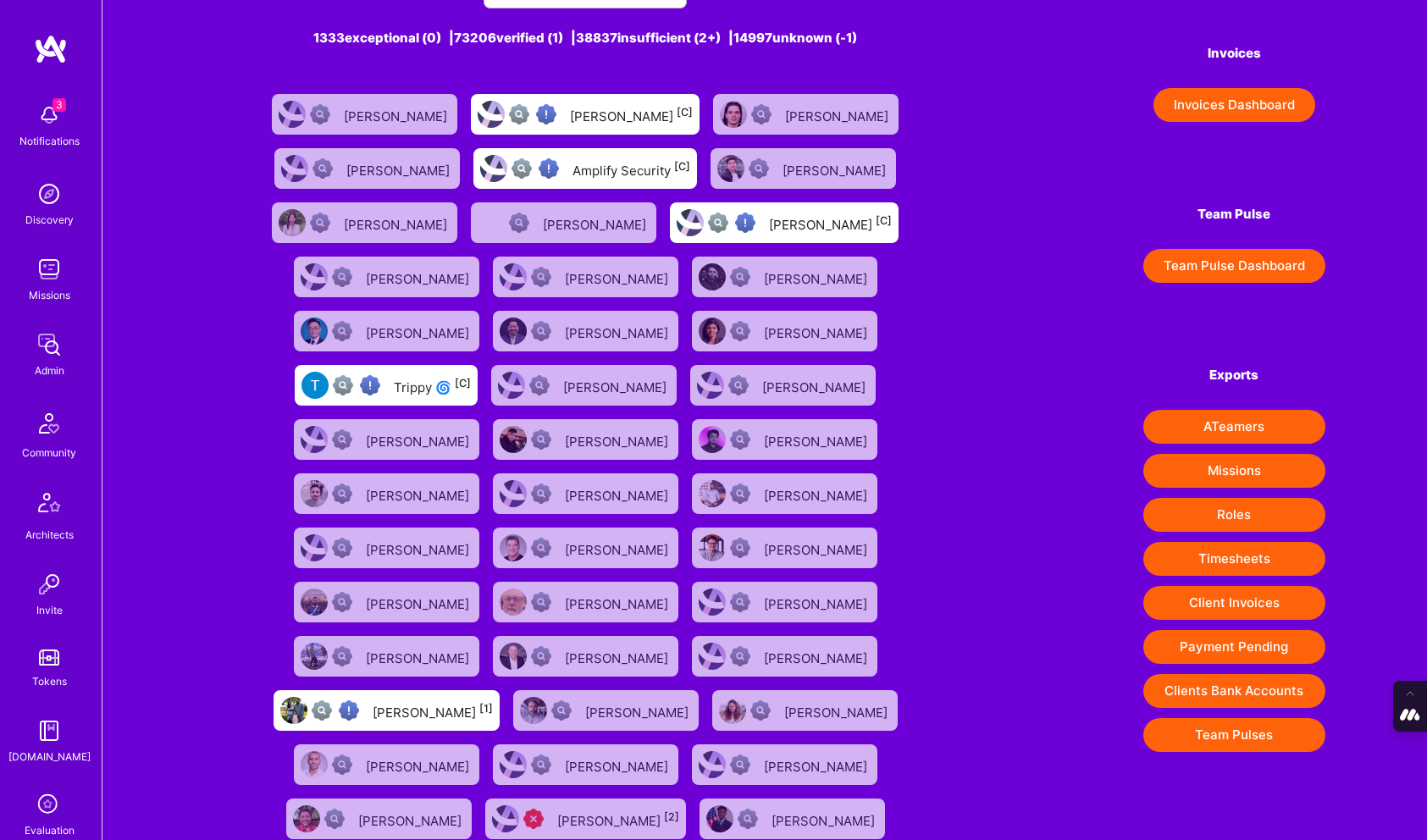
scroll to position [119, 0]
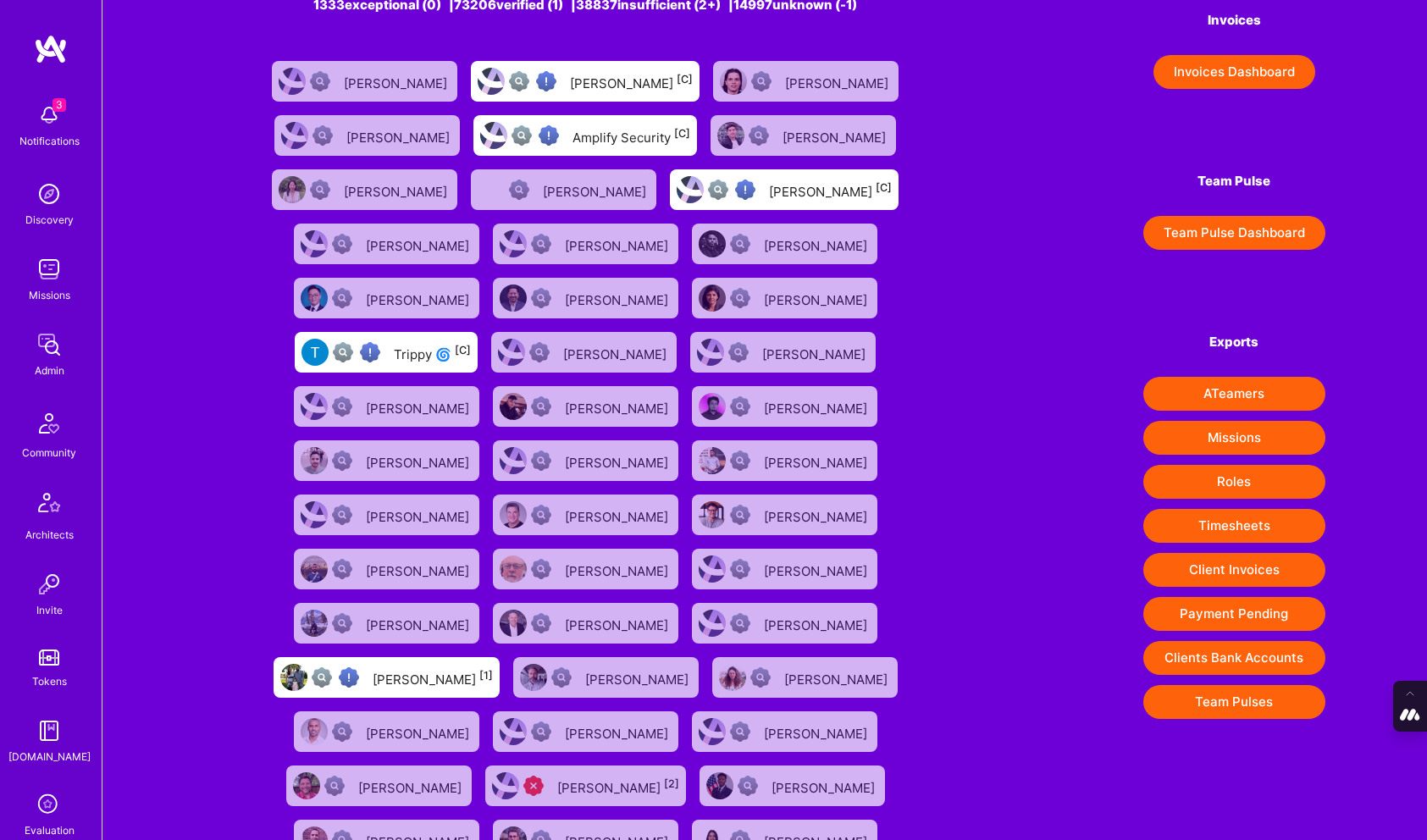
click at [493, 667] on div "[PERSON_NAME] [1]" at bounding box center [433, 677] width 120 height 22
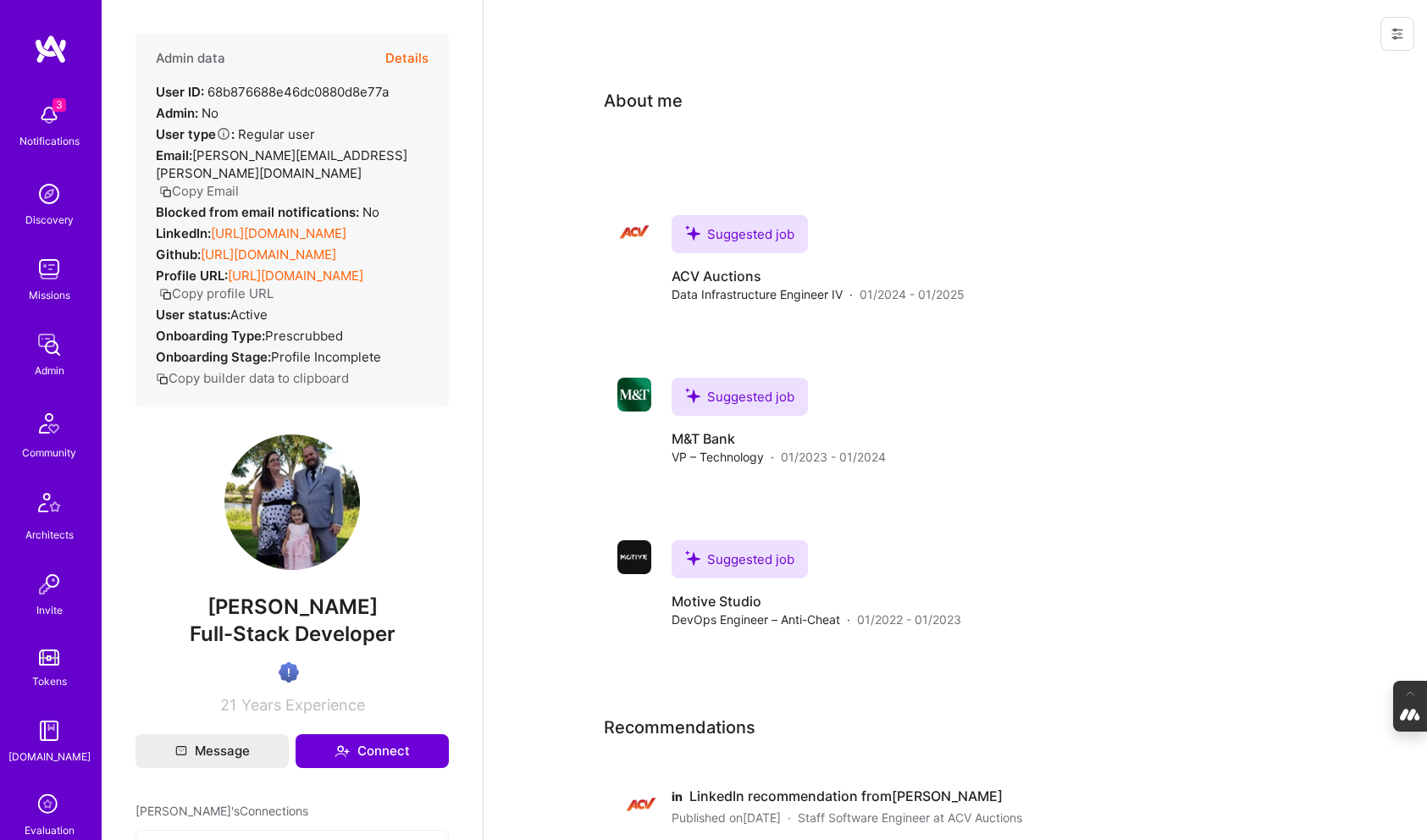
click at [1401, 37] on icon at bounding box center [1397, 34] width 14 height 14
click at [1315, 72] on button "Login as Shaun" at bounding box center [1325, 72] width 179 height 43
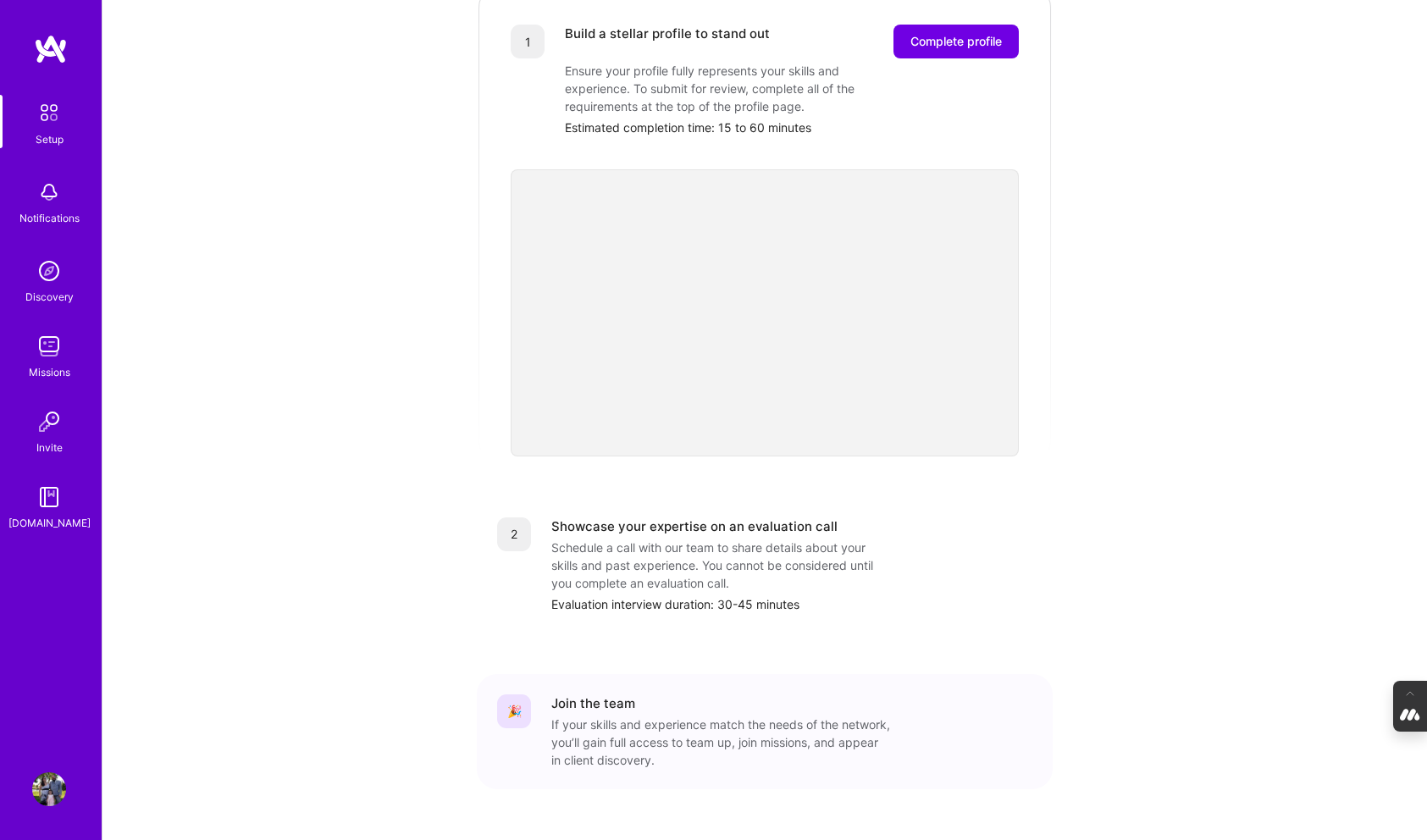
scroll to position [288, 0]
